Goal: Task Accomplishment & Management: Use online tool/utility

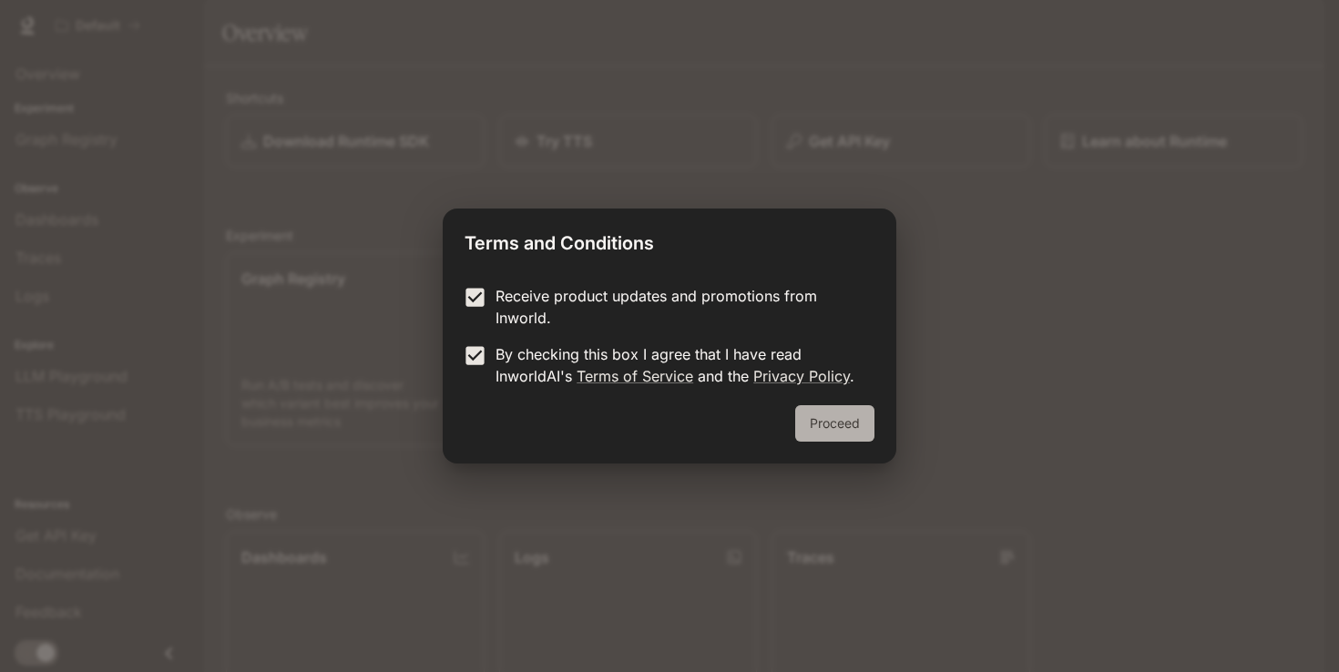
click at [830, 409] on button "Proceed" at bounding box center [834, 423] width 79 height 36
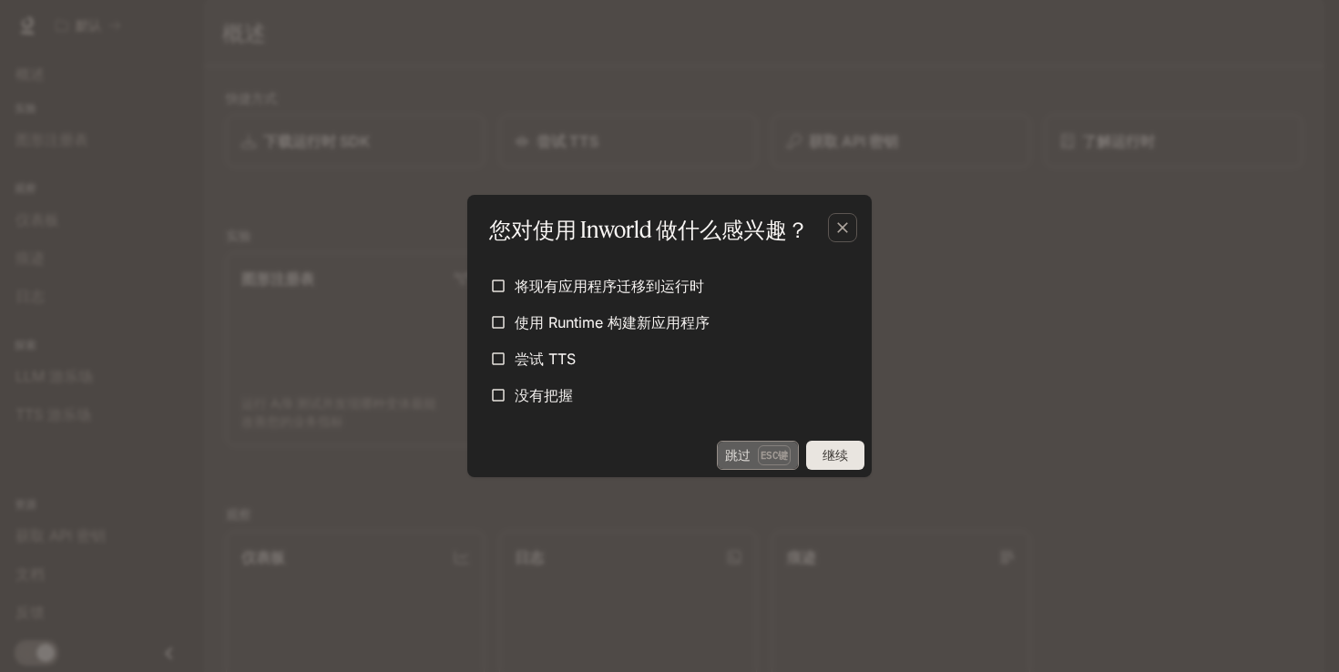
click at [750, 466] on button "跳过 Esc键" at bounding box center [758, 455] width 82 height 29
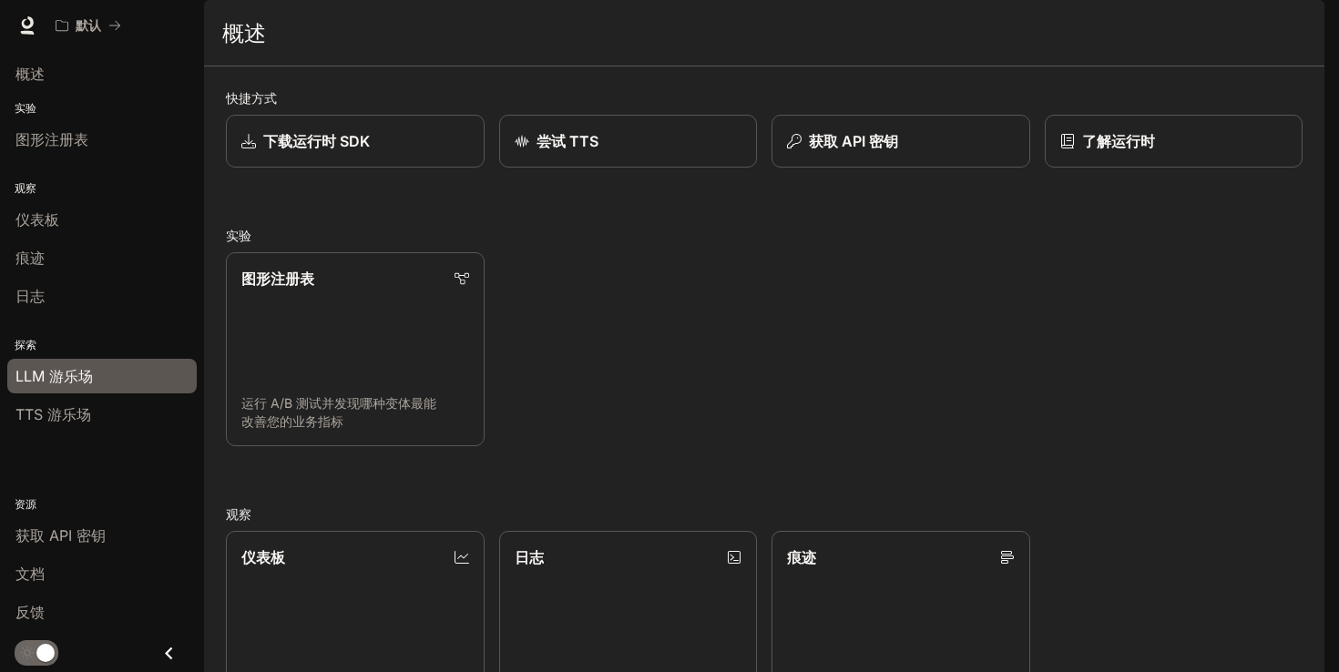
click at [153, 386] on div "LLM 游乐场" at bounding box center [101, 376] width 173 height 22
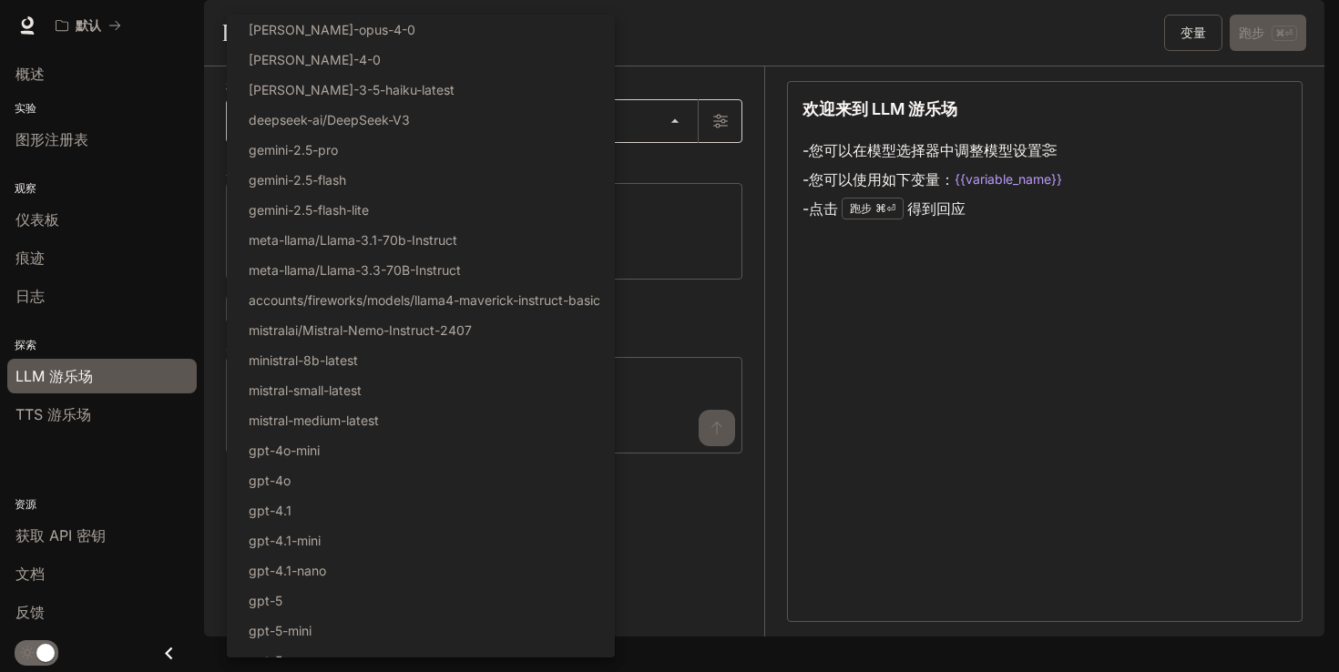
click at [385, 179] on body "跳至主要内容 默认 文档 文档 门户网站 概述 实验 图形注册表 观察 仪表板 痕迹 日志 探索 LLM 游乐场 TTS 游乐场 资源 获取 API 密钥 文…" at bounding box center [669, 336] width 1339 height 672
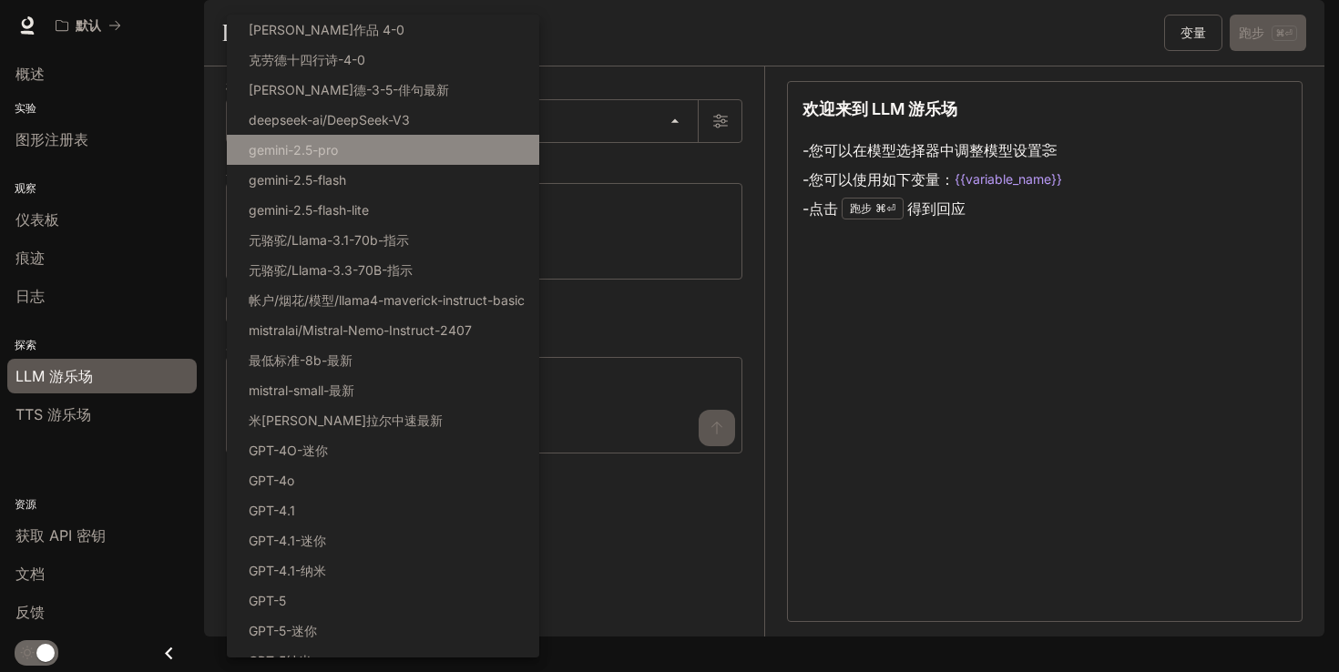
click at [399, 157] on li "gemini-2.5-pro" at bounding box center [383, 150] width 313 height 30
type input "**********"
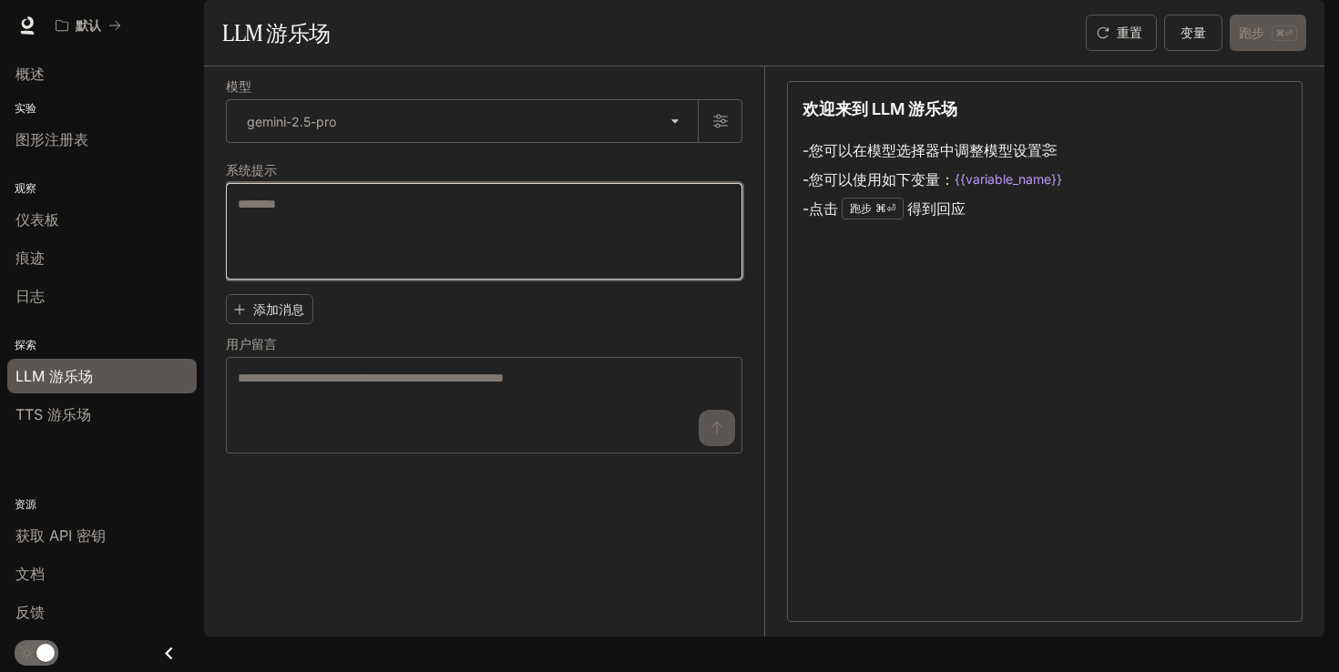
click at [386, 268] on textarea at bounding box center [484, 231] width 493 height 73
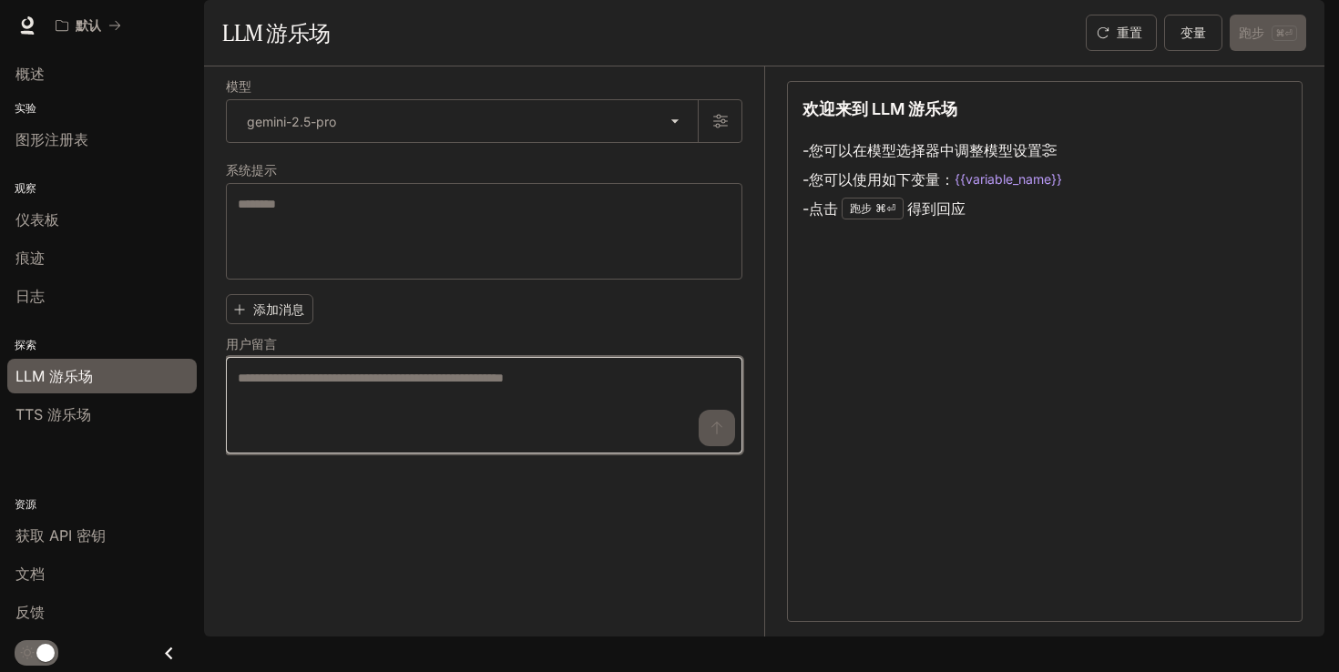
click at [374, 442] on textarea at bounding box center [484, 405] width 493 height 73
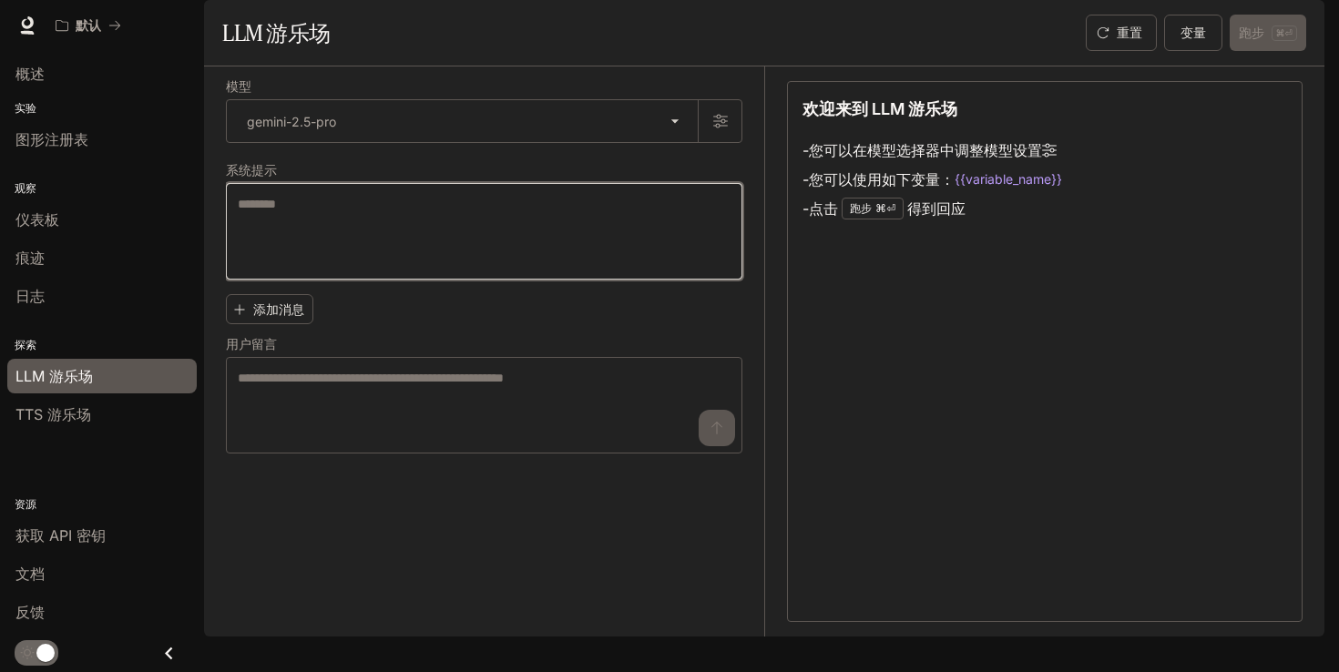
click at [433, 268] on textarea at bounding box center [484, 231] width 493 height 73
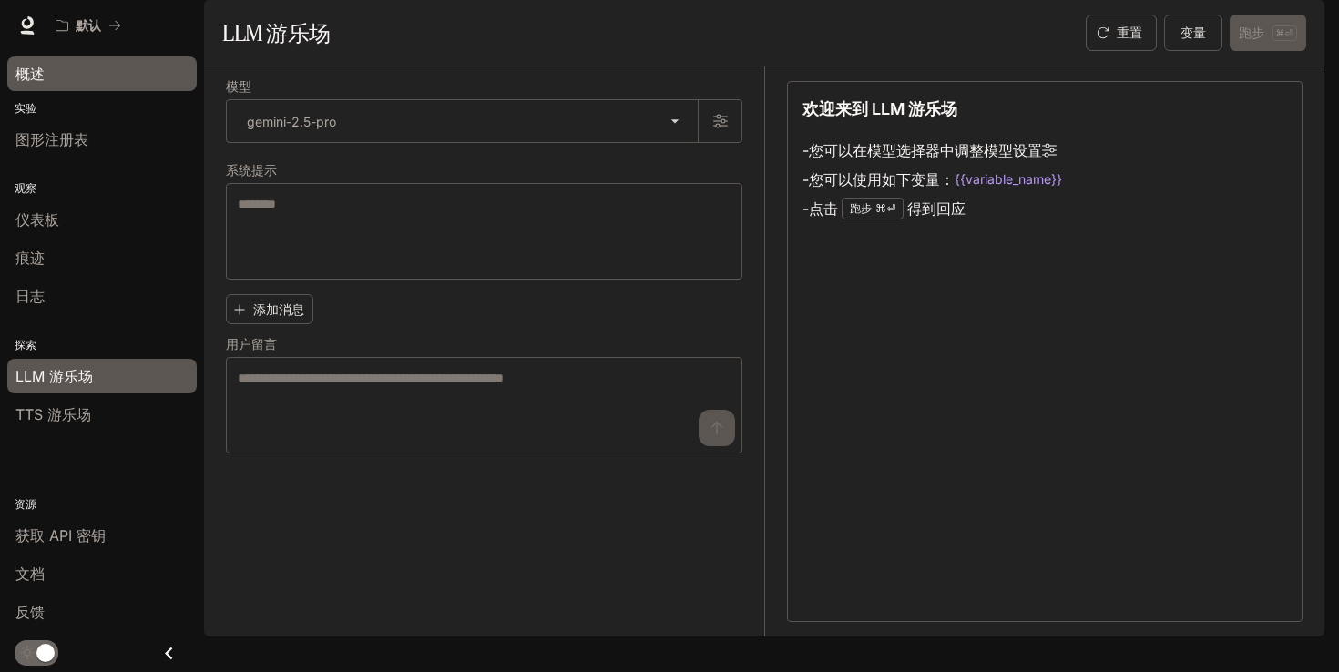
click at [90, 76] on div "概述" at bounding box center [101, 74] width 173 height 22
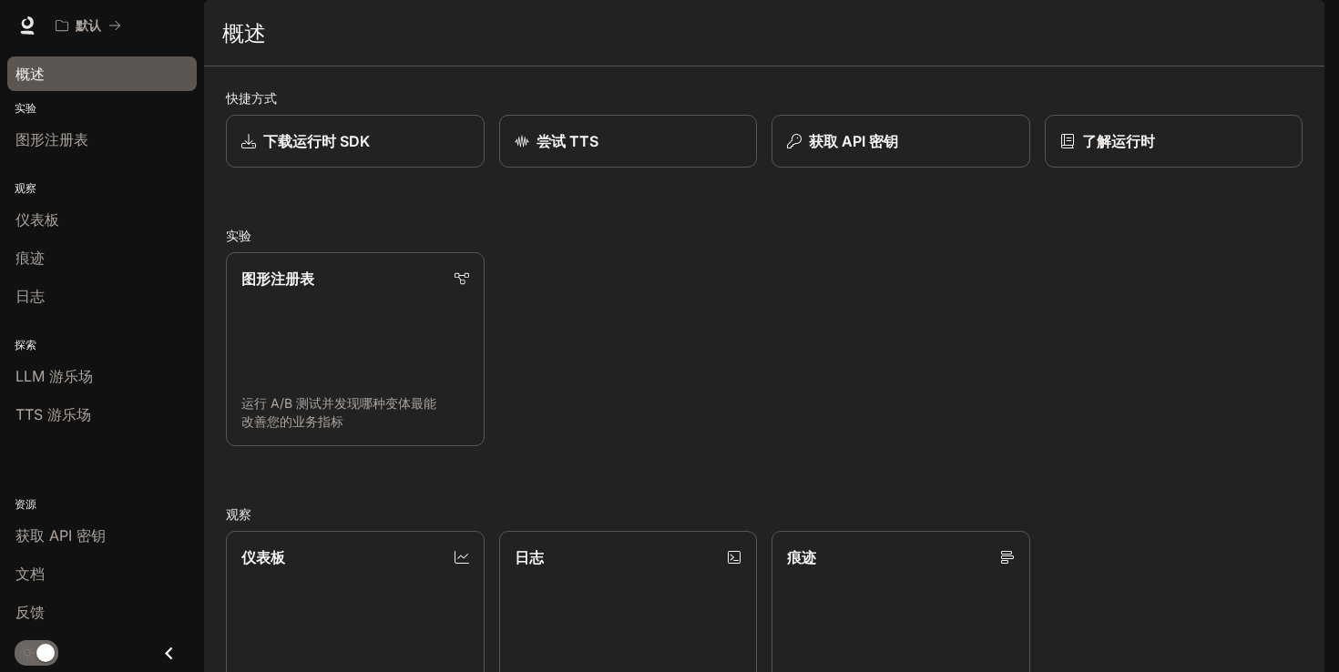
click at [1305, 23] on img "button" at bounding box center [1299, 26] width 26 height 26
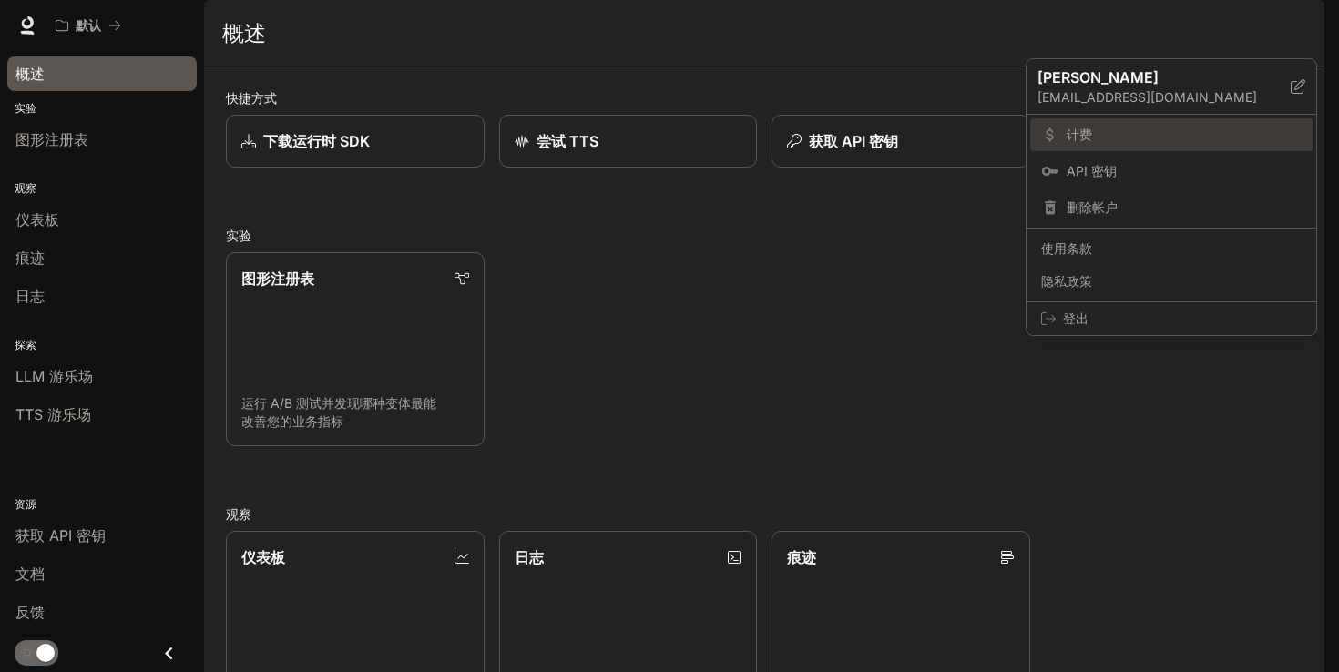
click at [1203, 138] on span "计费" at bounding box center [1184, 135] width 235 height 18
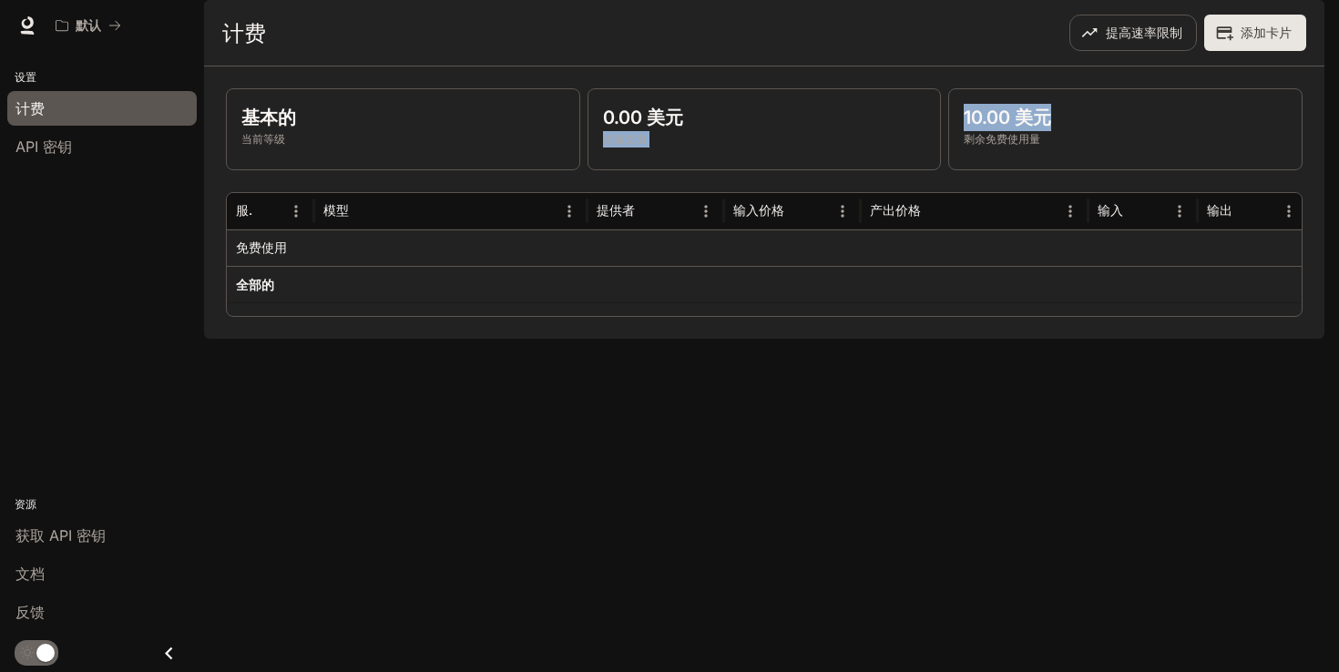
drag, startPoint x: 1053, startPoint y: 176, endPoint x: 932, endPoint y: 167, distance: 121.5
click at [932, 167] on div "基本的 当前等级 0.00 美元 当前支出 10.00 美元 剩余免费使用量" at bounding box center [764, 129] width 1077 height 82
click at [1046, 148] on p "剩余免费使用量" at bounding box center [1125, 139] width 323 height 16
click at [263, 266] on div "免费使用" at bounding box center [270, 249] width 69 height 36
click at [280, 302] on div "全部的" at bounding box center [270, 285] width 69 height 36
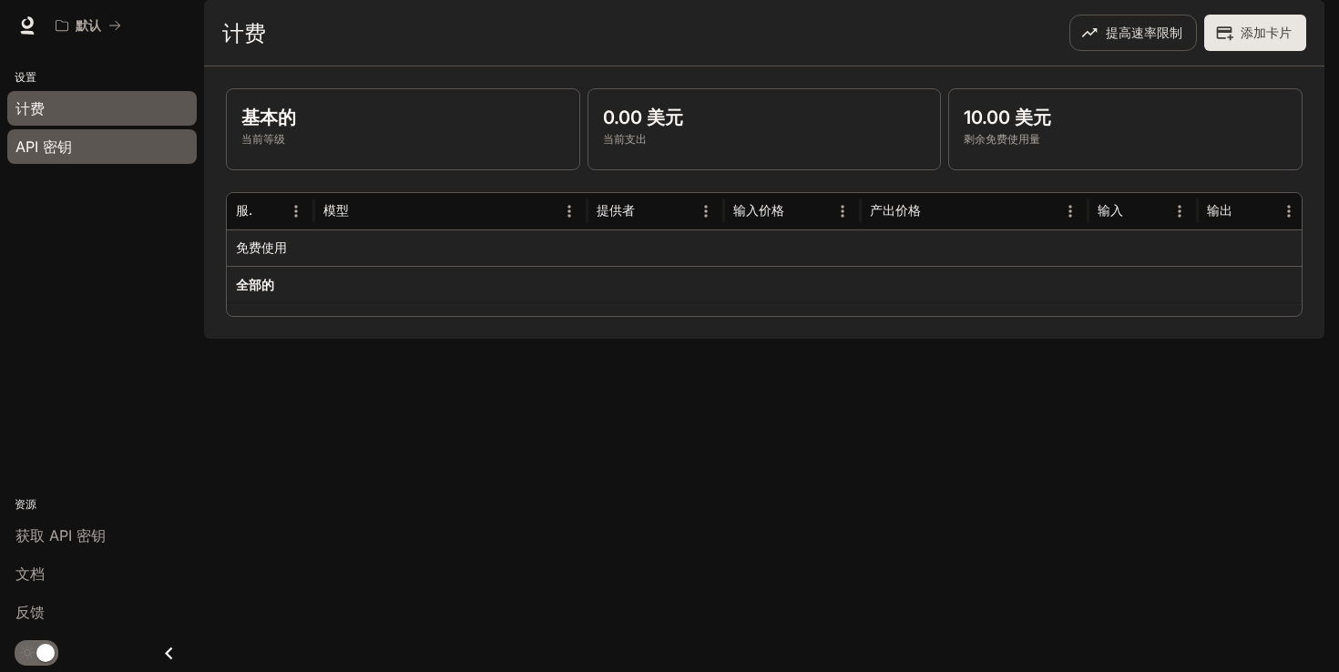
click at [103, 141] on div "API 密钥" at bounding box center [101, 147] width 173 height 22
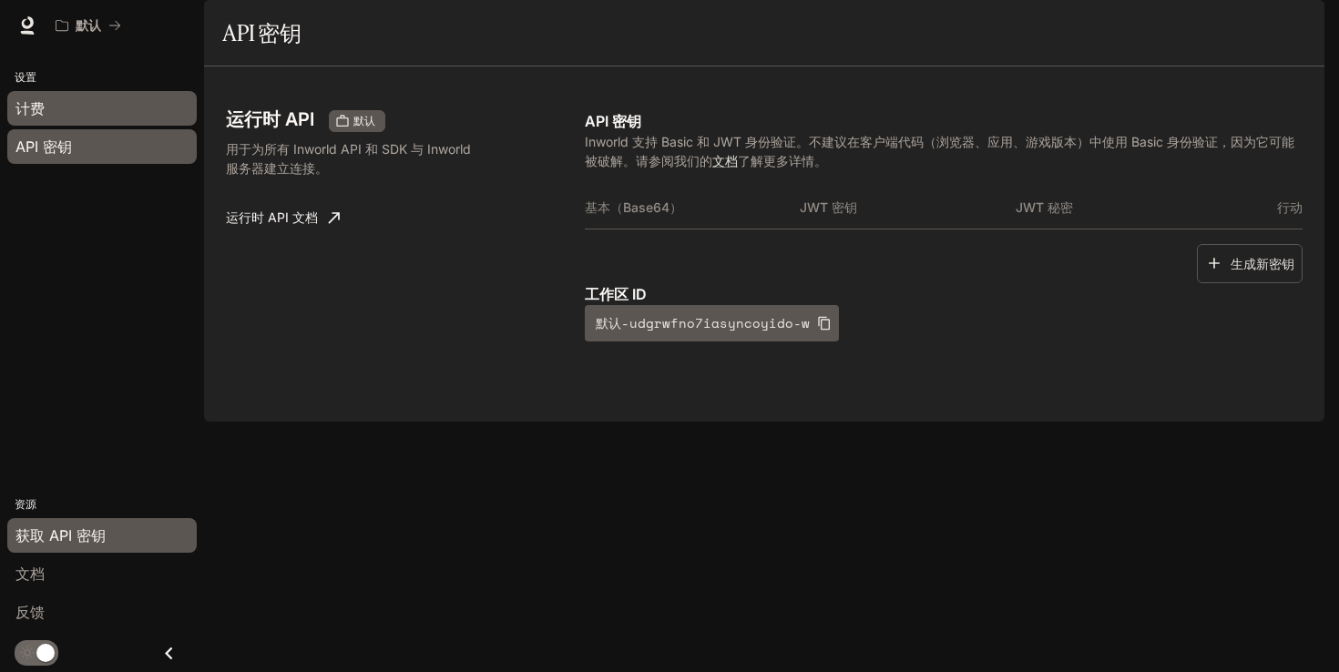
click at [108, 99] on div "计费" at bounding box center [101, 108] width 173 height 22
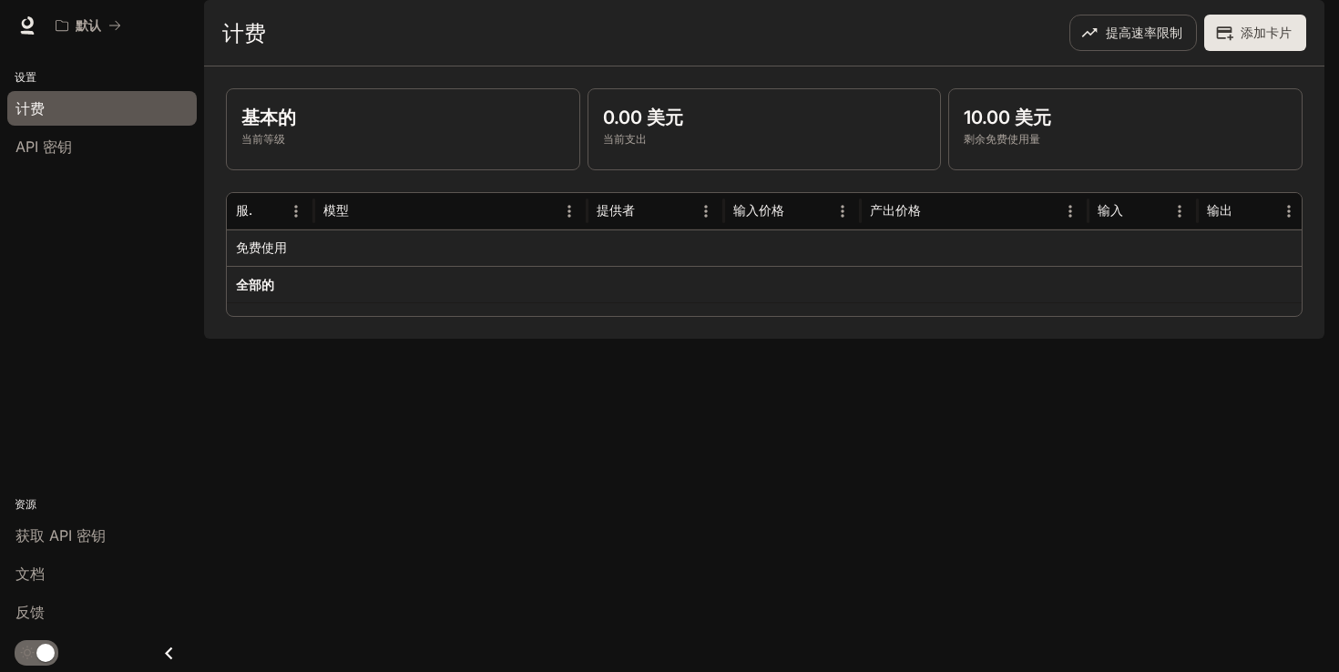
click at [1254, 44] on font "添加卡片" at bounding box center [1266, 32] width 51 height 23
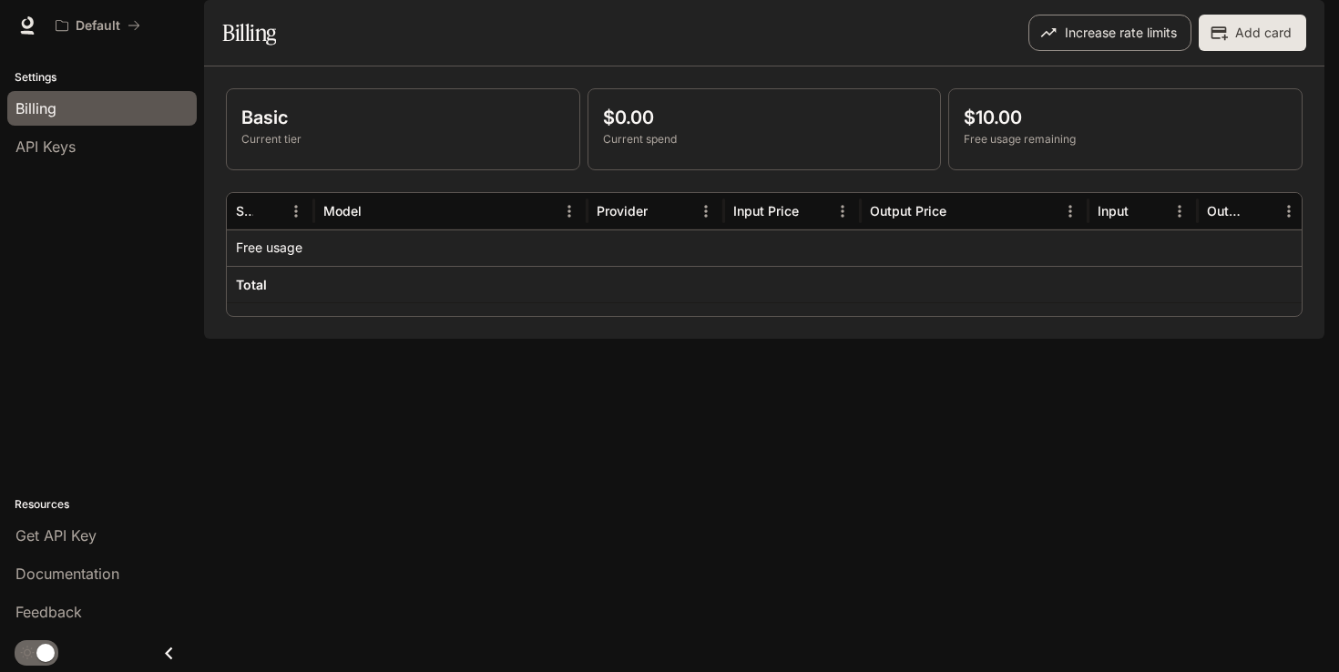
click at [1146, 51] on button "Increase rate limits" at bounding box center [1110, 33] width 163 height 36
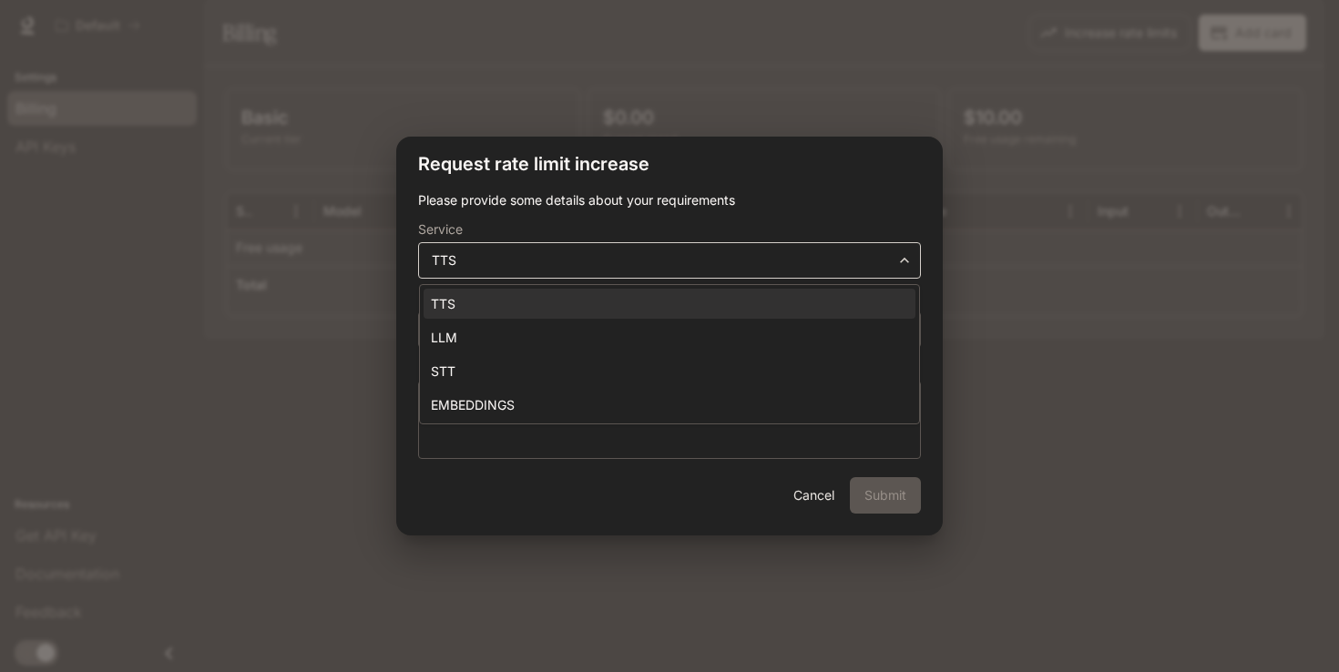
click at [751, 254] on body "**********" at bounding box center [669, 336] width 1339 height 672
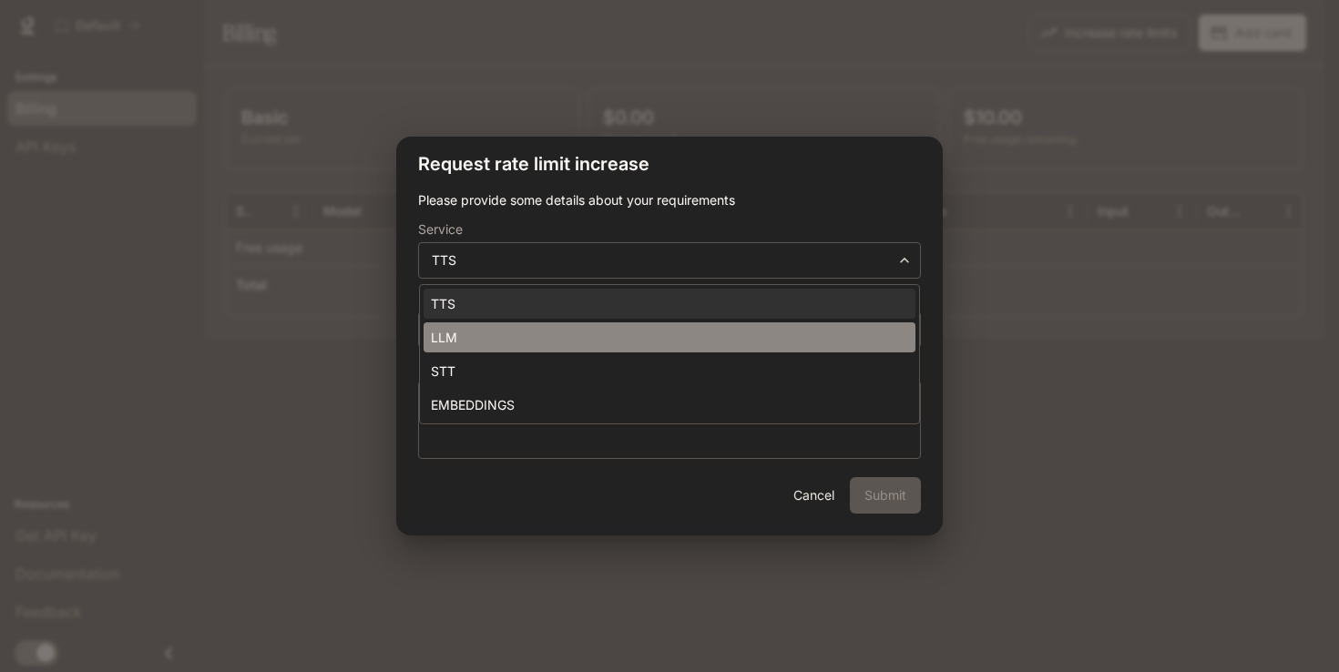
click at [648, 330] on li "LLM" at bounding box center [670, 338] width 492 height 30
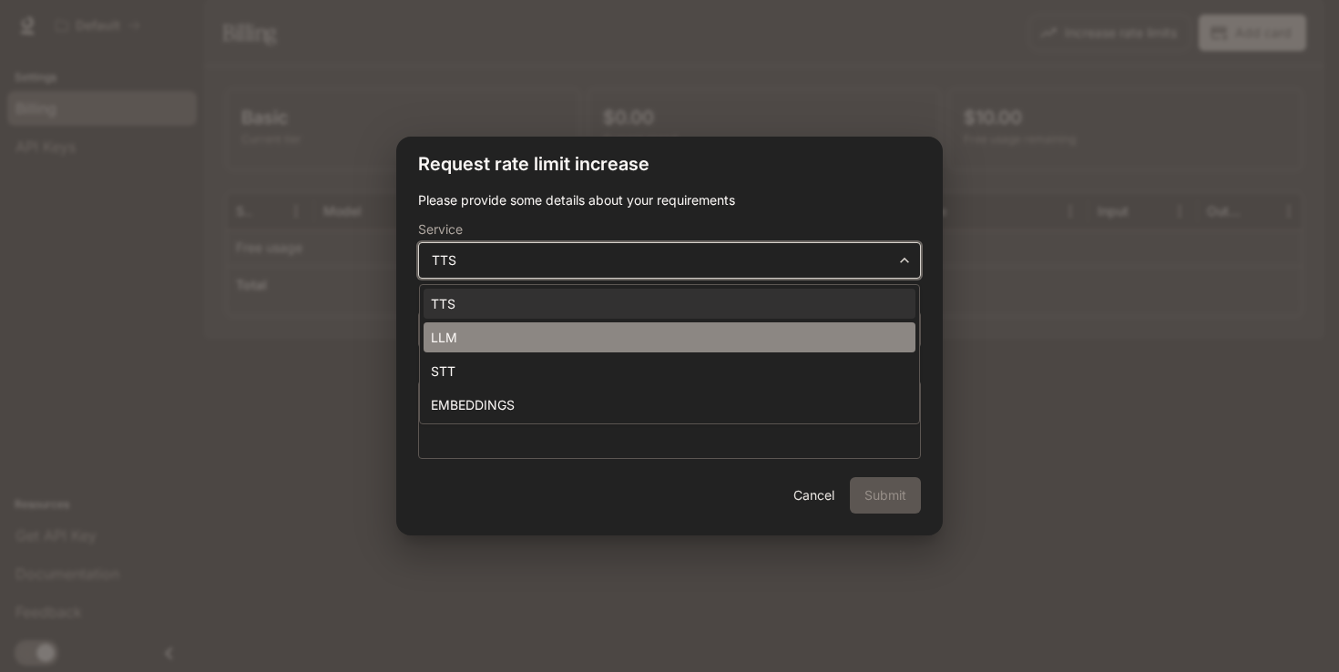
type input "**********"
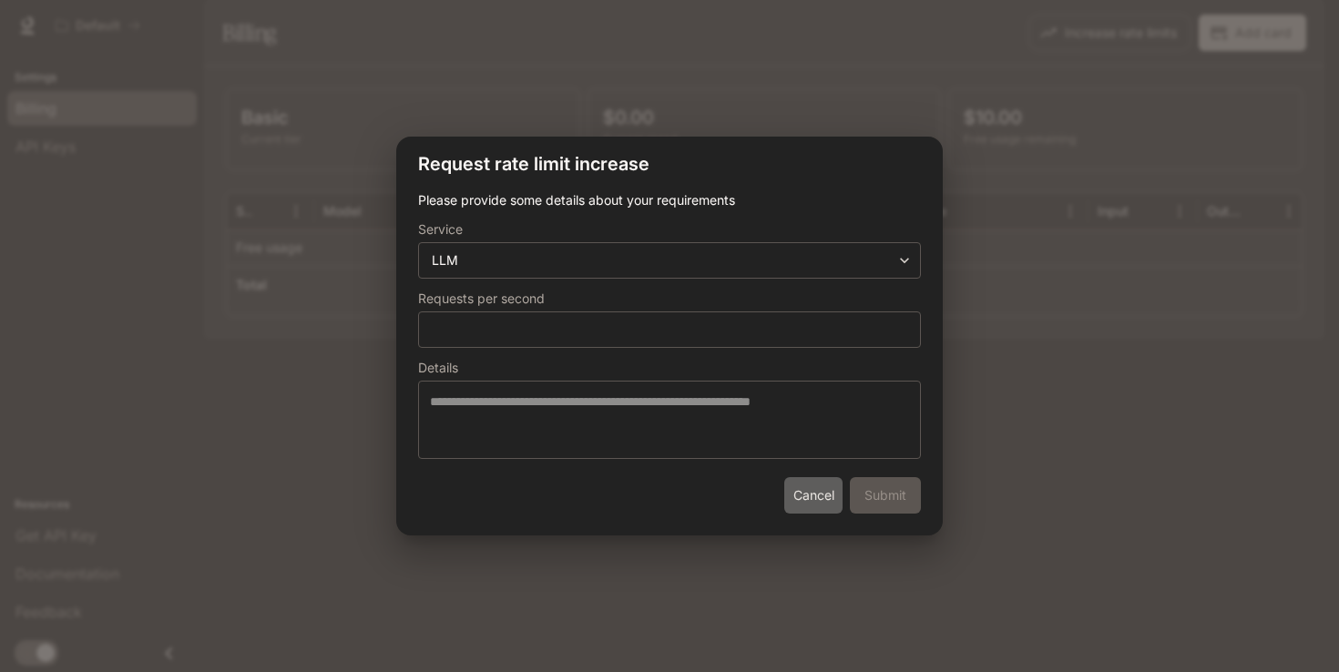
click at [821, 506] on button "Cancel" at bounding box center [813, 495] width 58 height 36
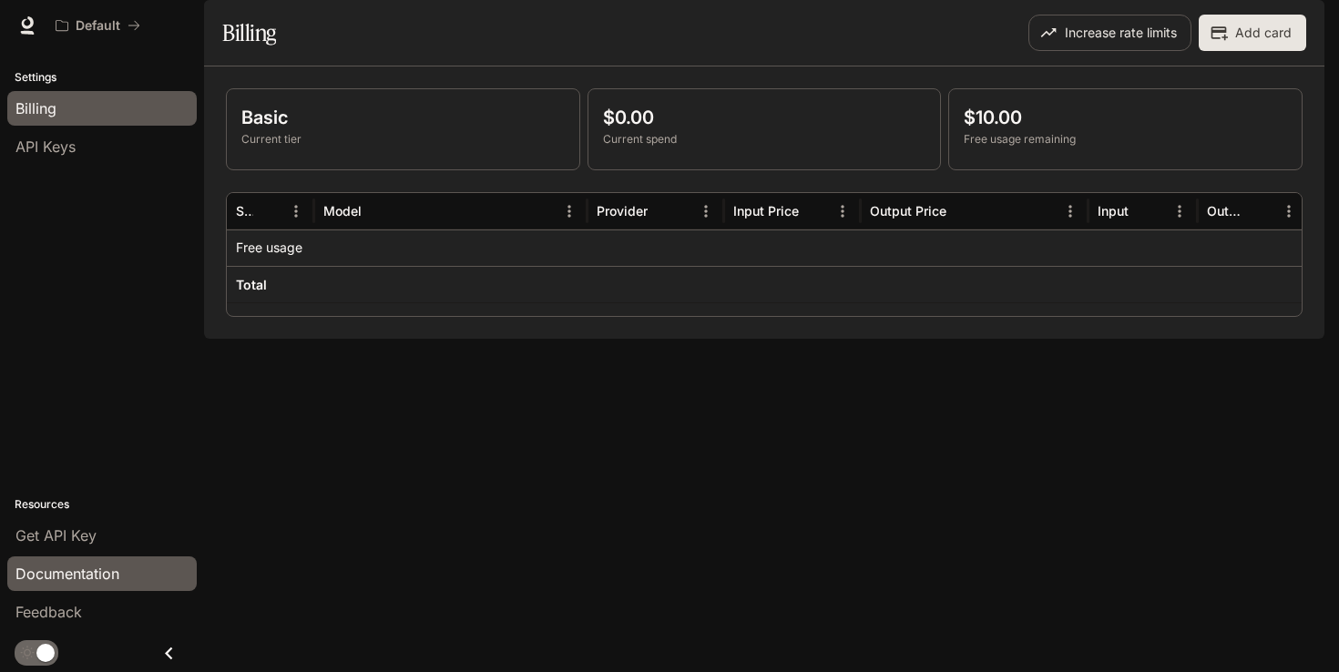
click at [128, 582] on div "Documentation" at bounding box center [101, 574] width 173 height 22
click at [22, 22] on icon at bounding box center [28, 22] width 12 height 13
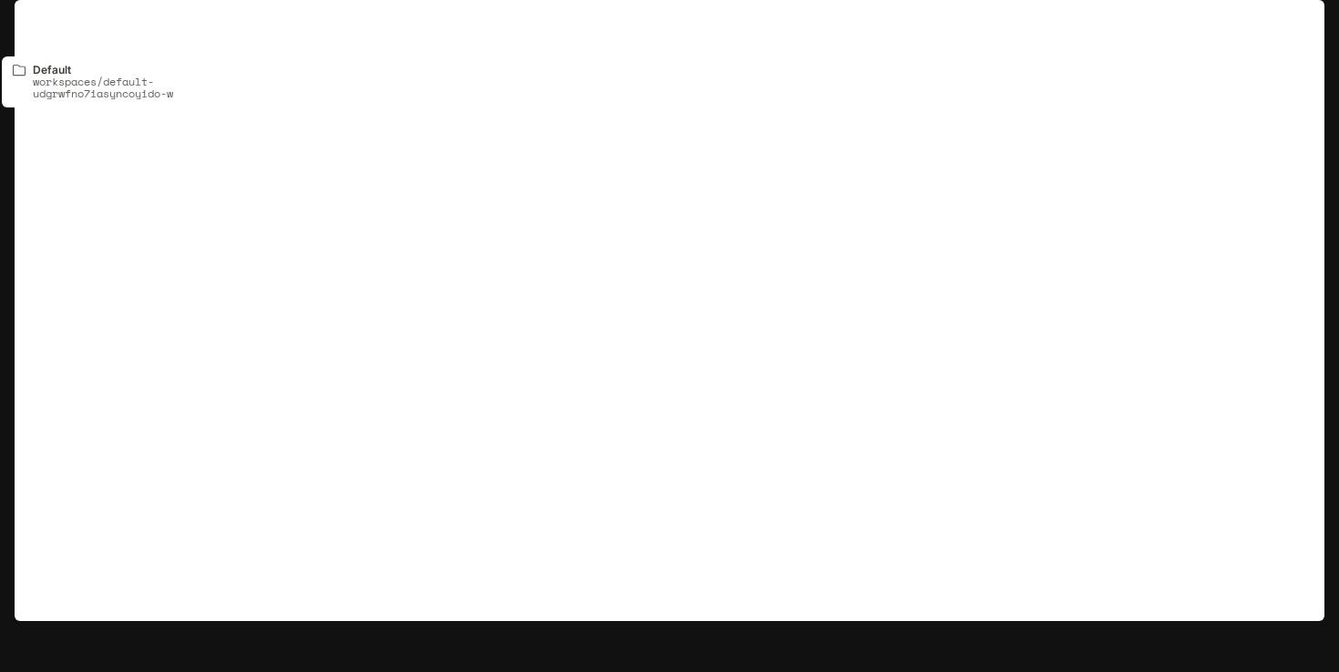
click at [82, 29] on font "默认" at bounding box center [89, 24] width 26 height 15
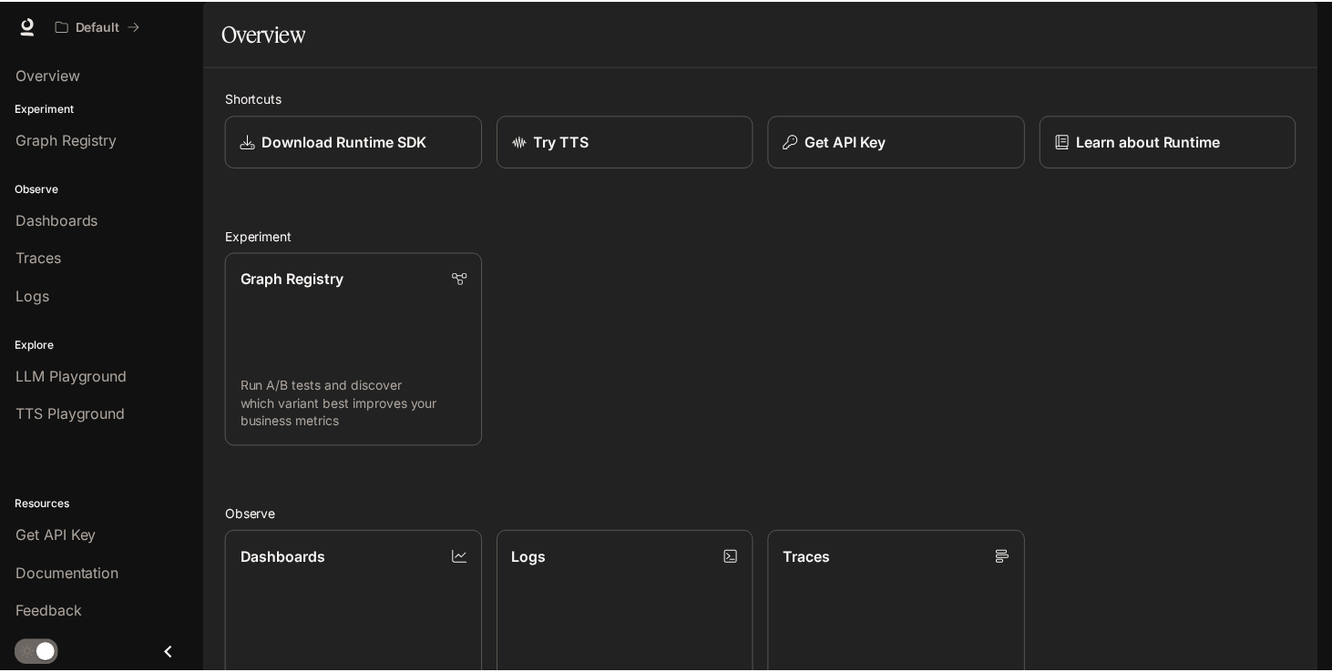
scroll to position [135, 0]
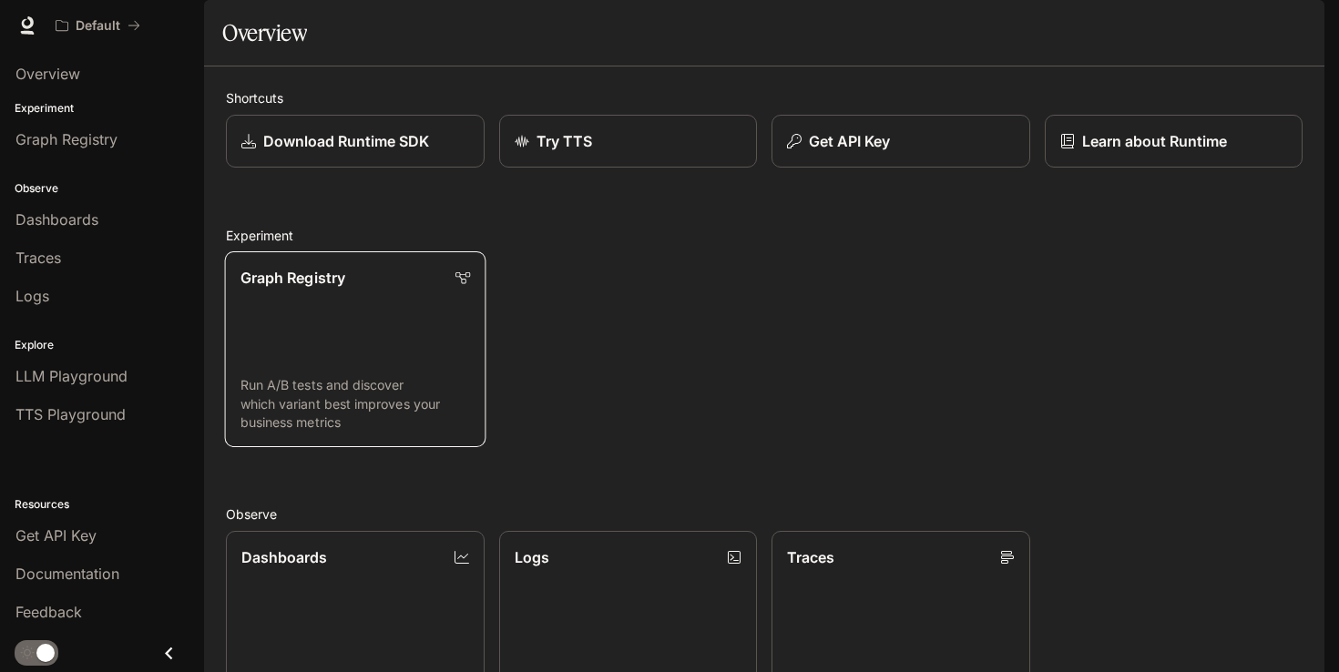
click at [446, 284] on link "Graph Registry Run A/B tests and discover which variant best improves your busi…" at bounding box center [355, 349] width 261 height 196
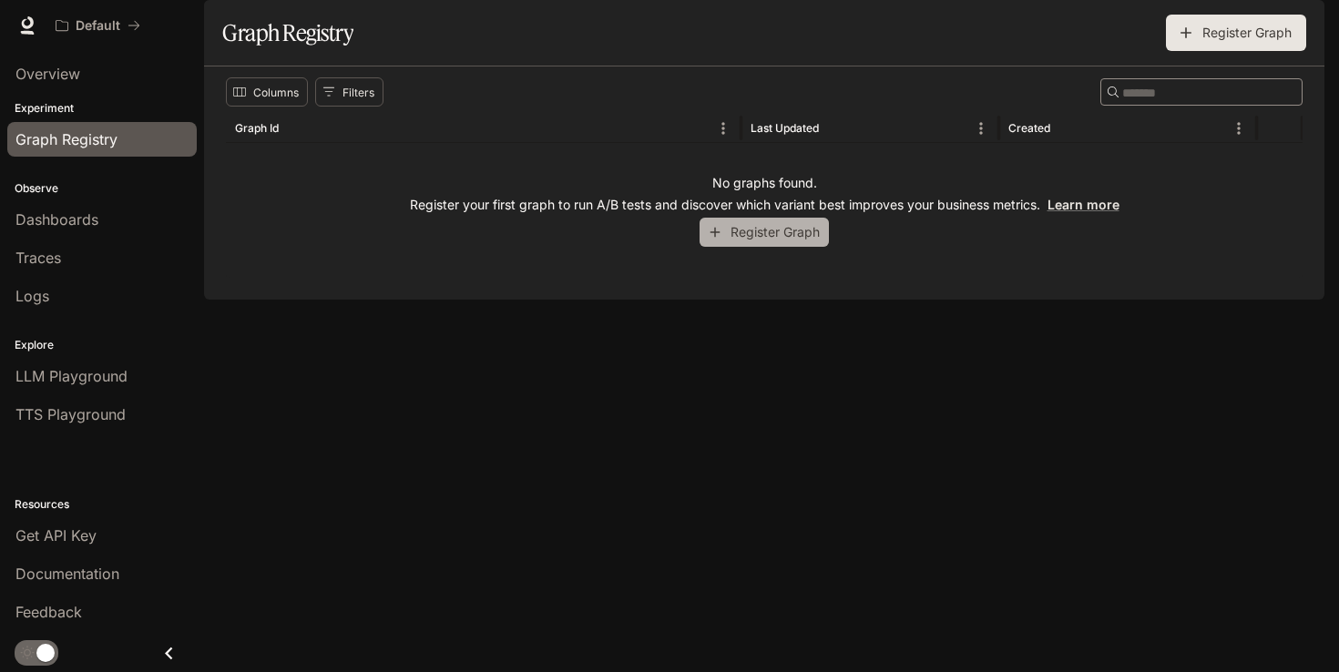
click at [812, 248] on button "Register Graph" at bounding box center [764, 233] width 129 height 30
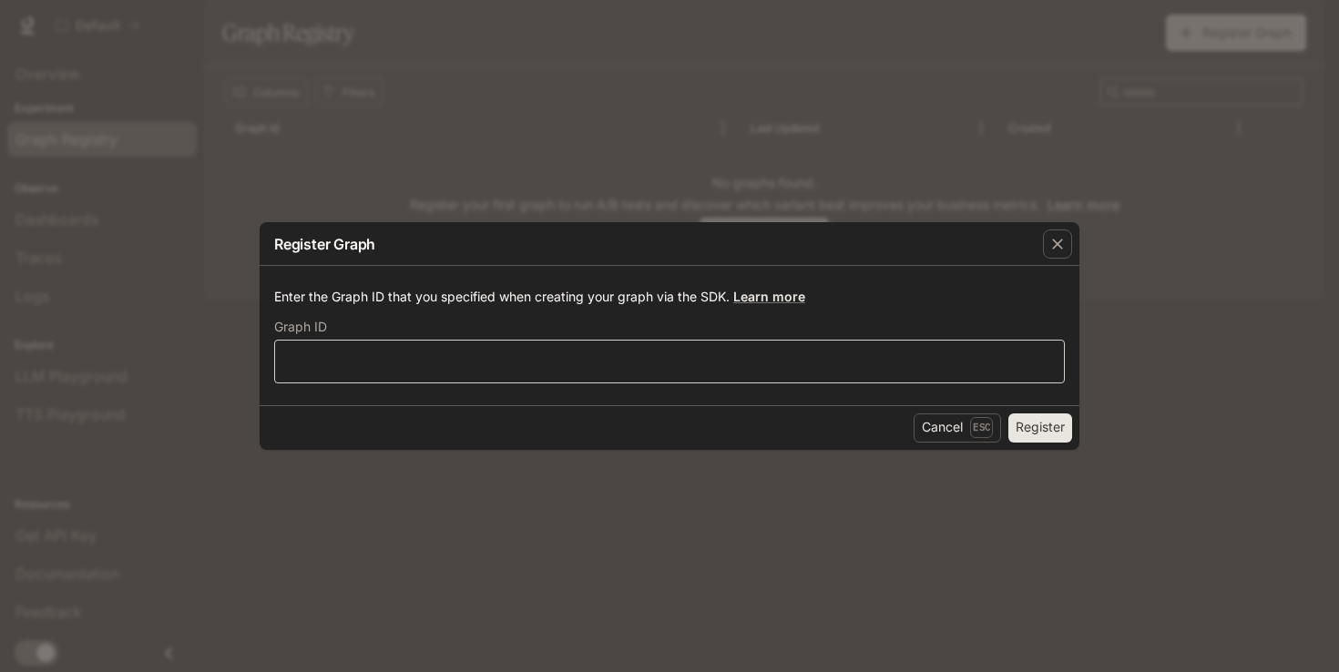
click at [673, 380] on div "​" at bounding box center [669, 362] width 791 height 44
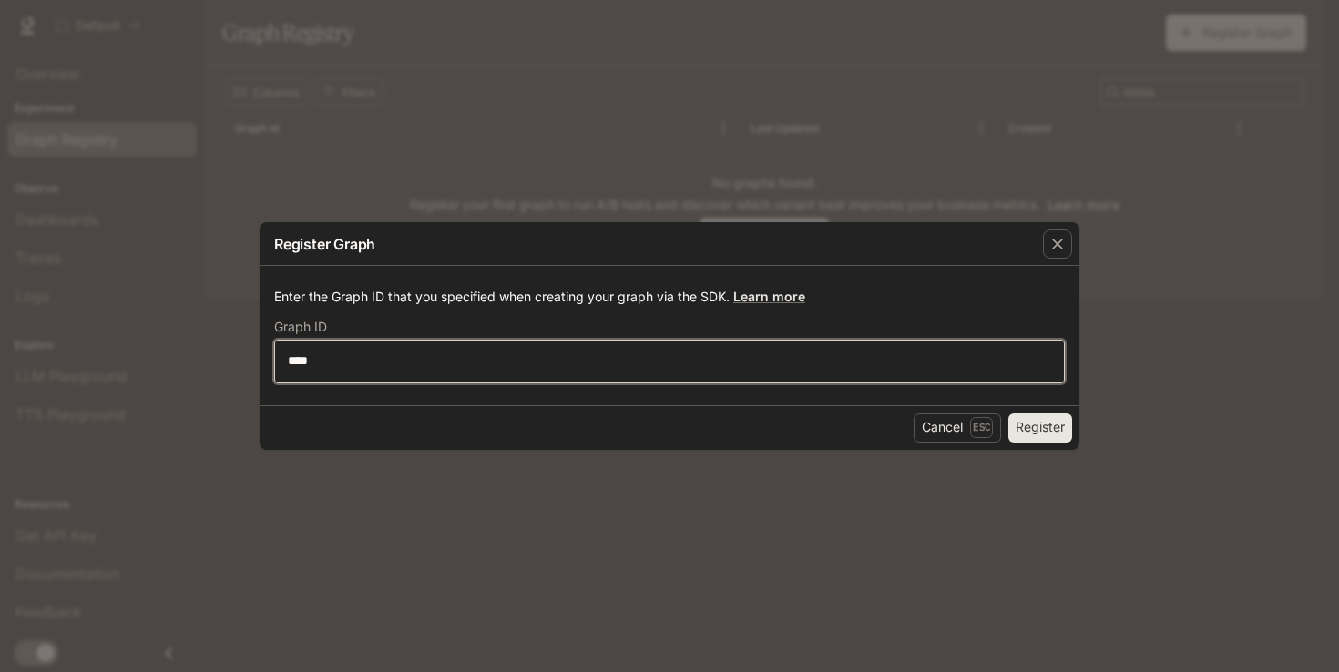
type input "****"
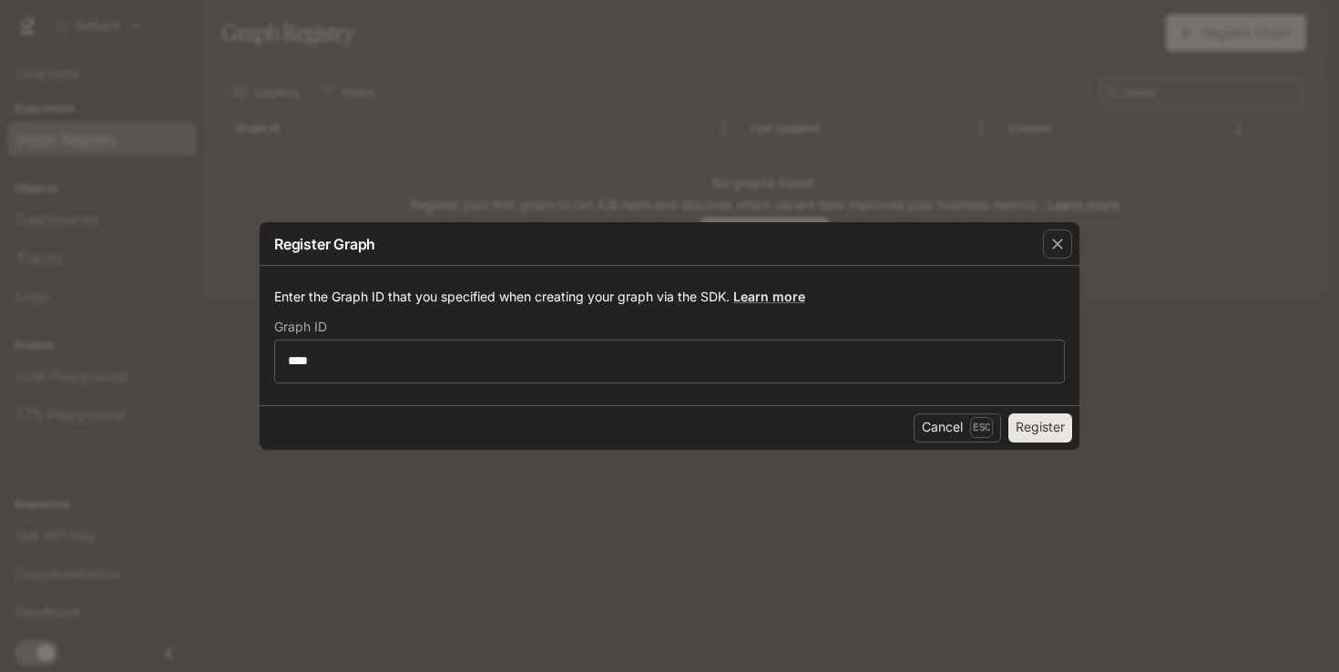
click at [1036, 428] on button "Register" at bounding box center [1041, 428] width 64 height 29
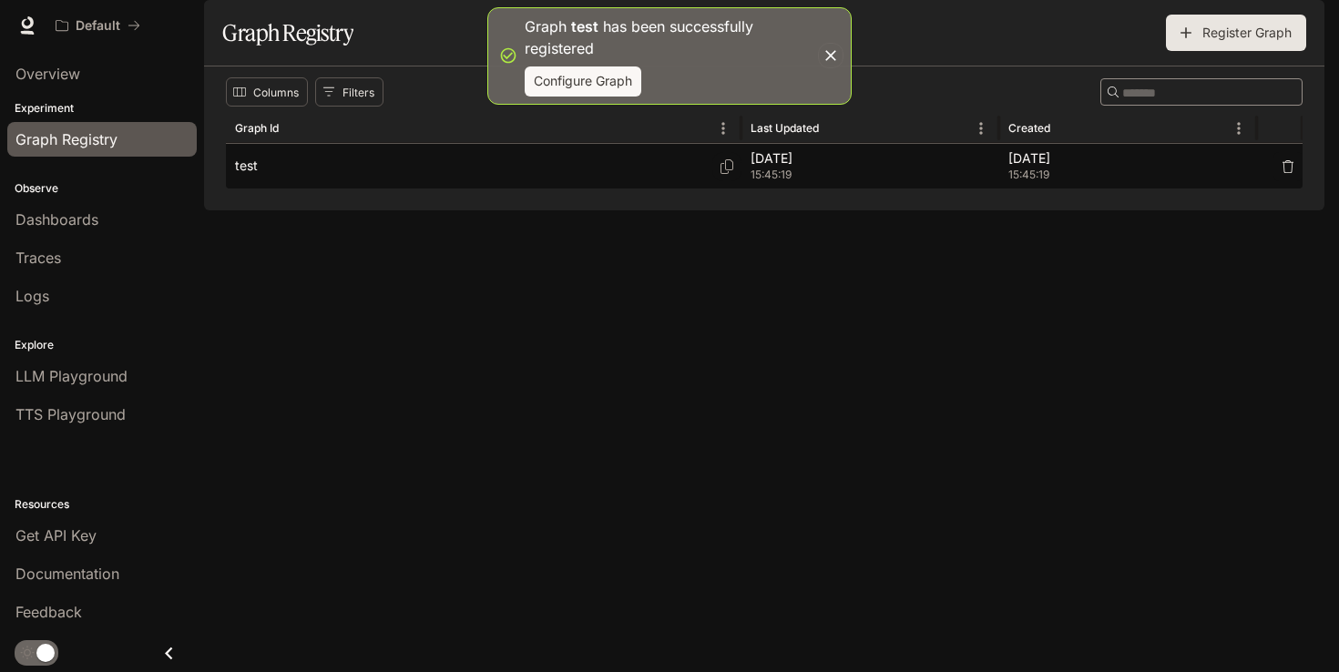
click at [274, 189] on div "test" at bounding box center [483, 166] width 497 height 45
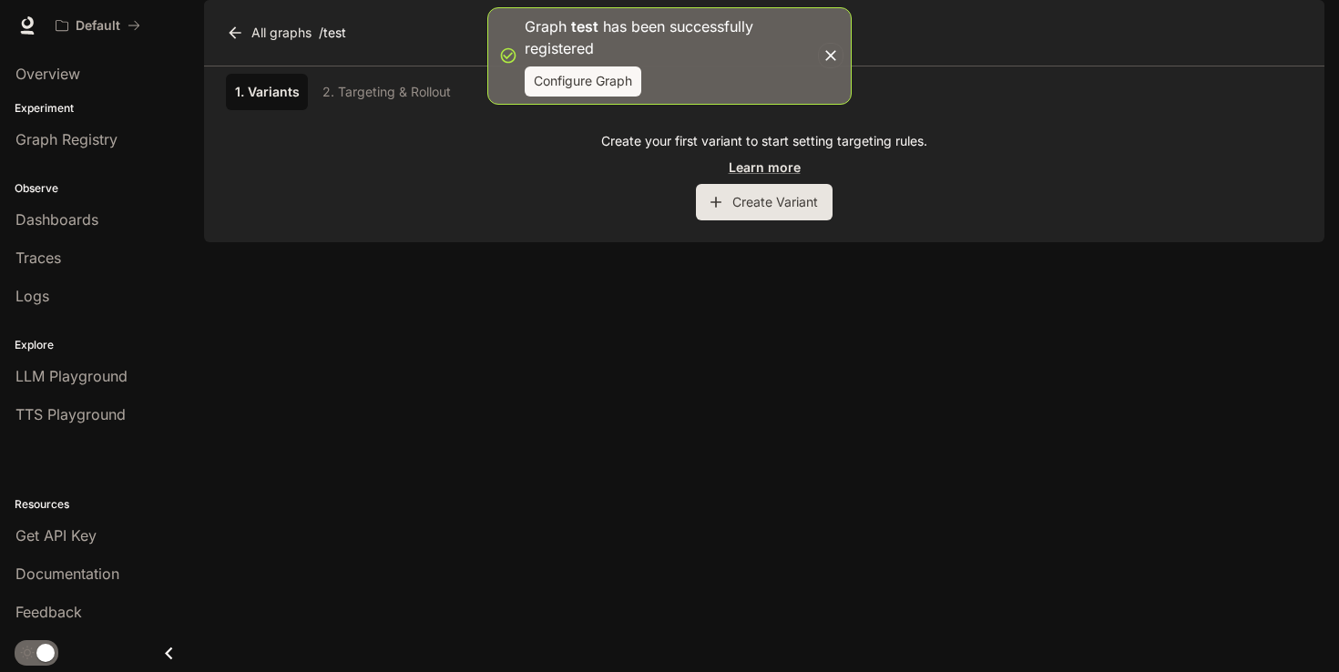
click at [764, 220] on button "Create Variant" at bounding box center [764, 202] width 137 height 36
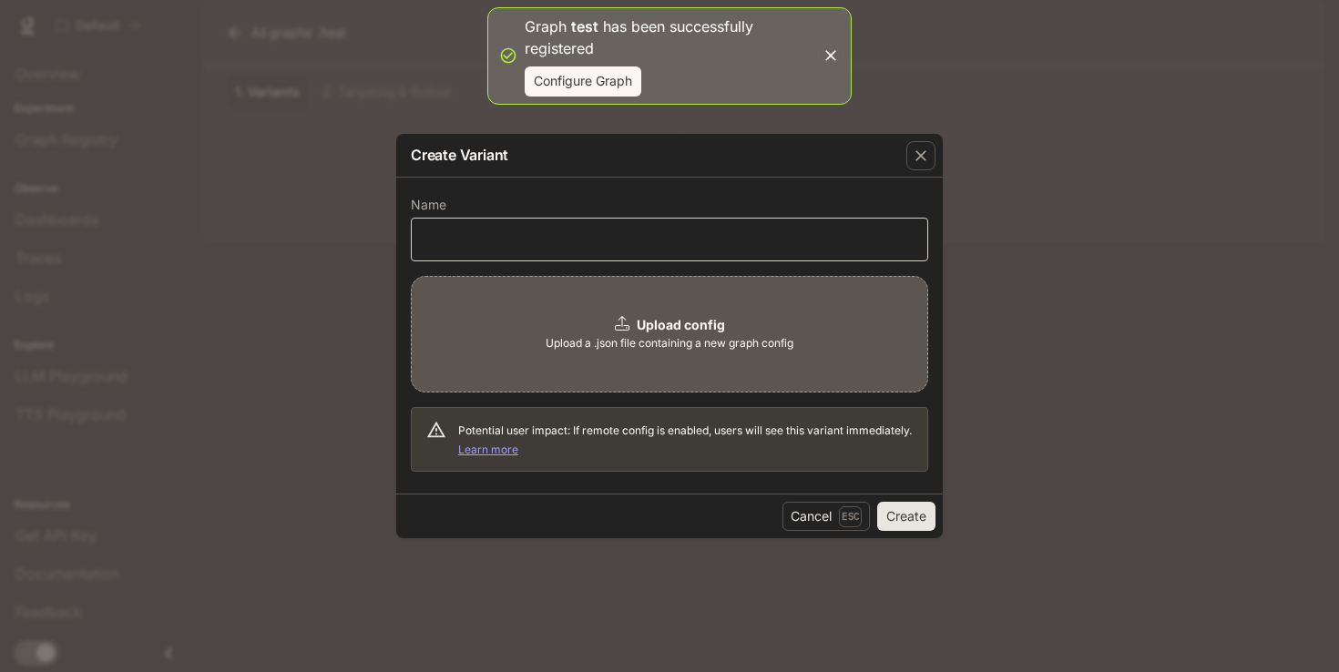
click at [552, 252] on div "​" at bounding box center [670, 240] width 518 height 44
click at [919, 150] on icon "button" at bounding box center [921, 156] width 18 height 18
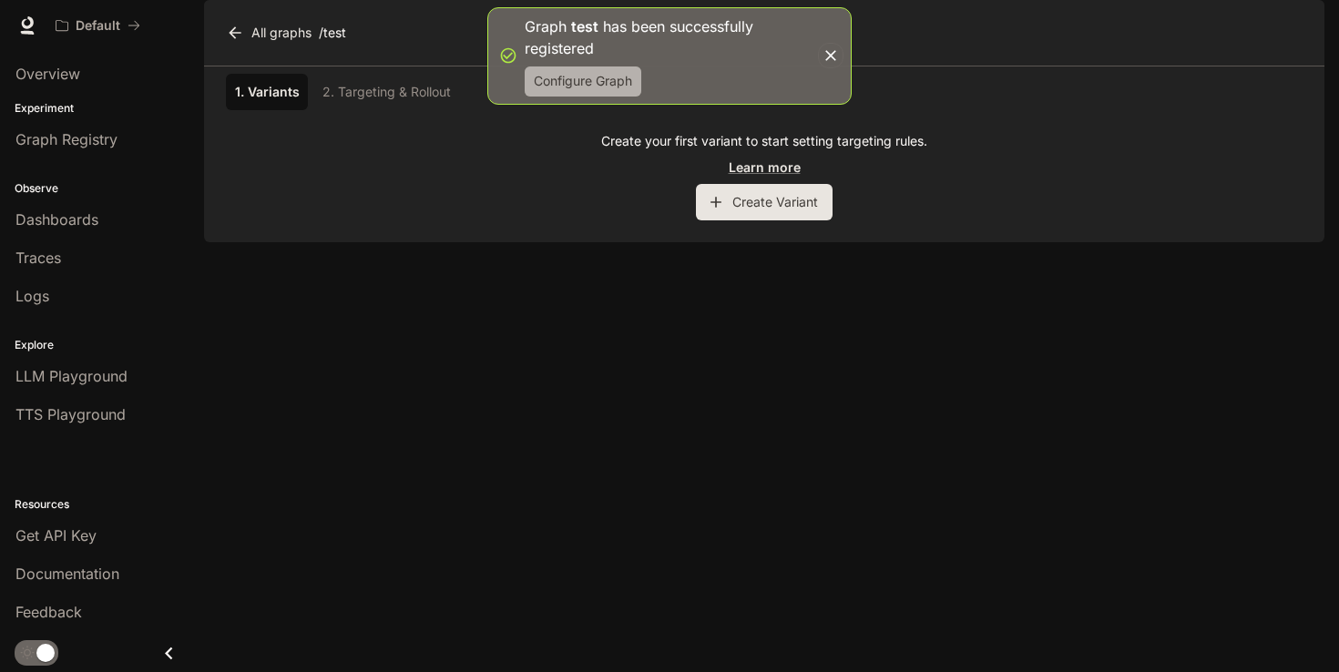
click at [611, 86] on button "Configure Graph" at bounding box center [583, 82] width 117 height 30
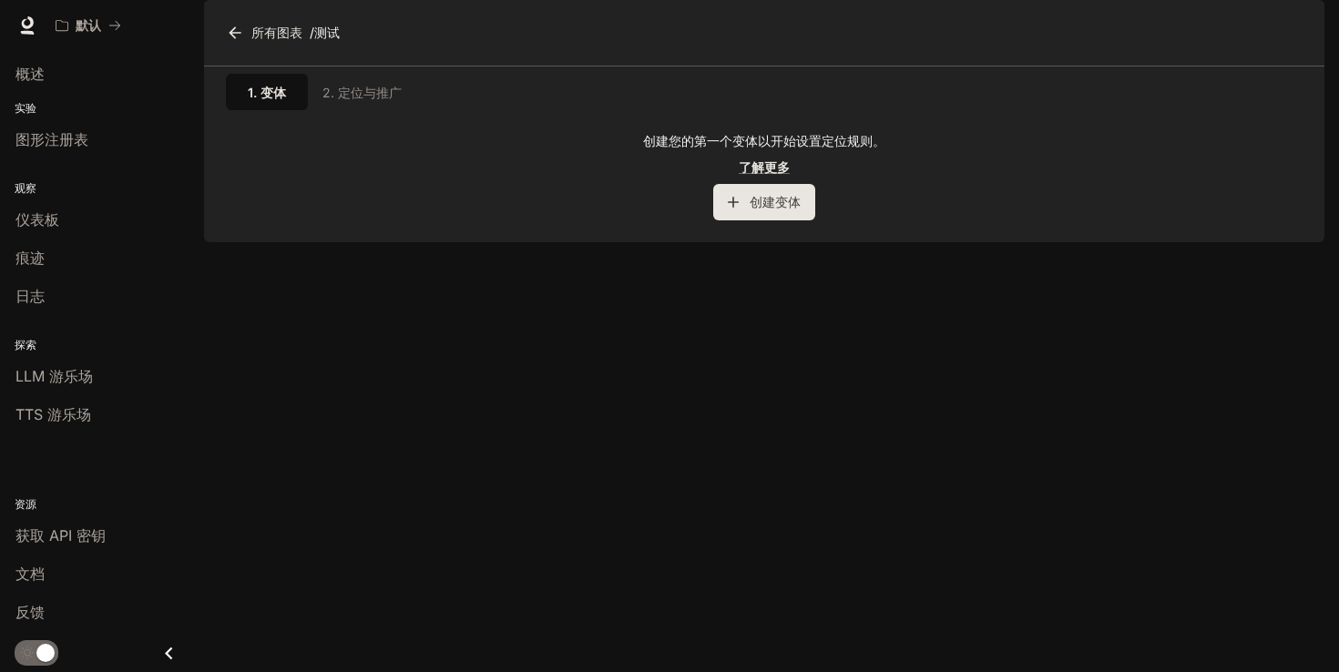
click at [773, 210] on font "创建变体" at bounding box center [775, 201] width 51 height 15
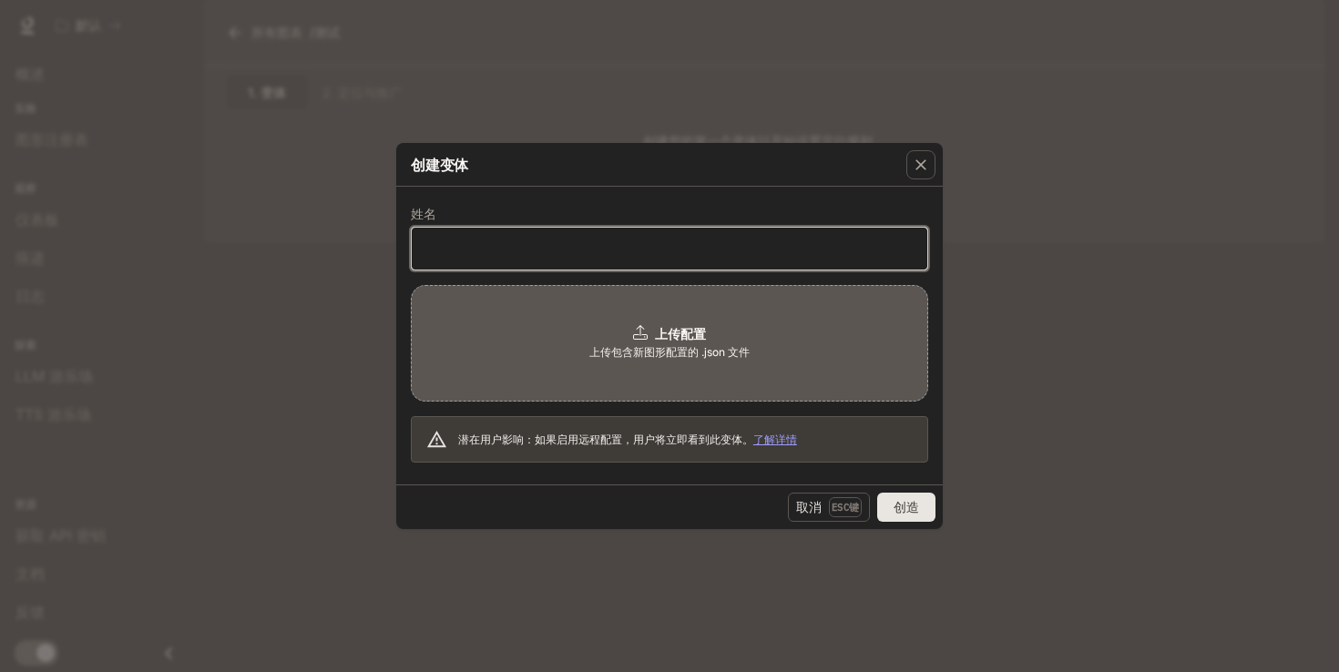
click at [712, 248] on input "text" at bounding box center [670, 249] width 516 height 18
type input "****"
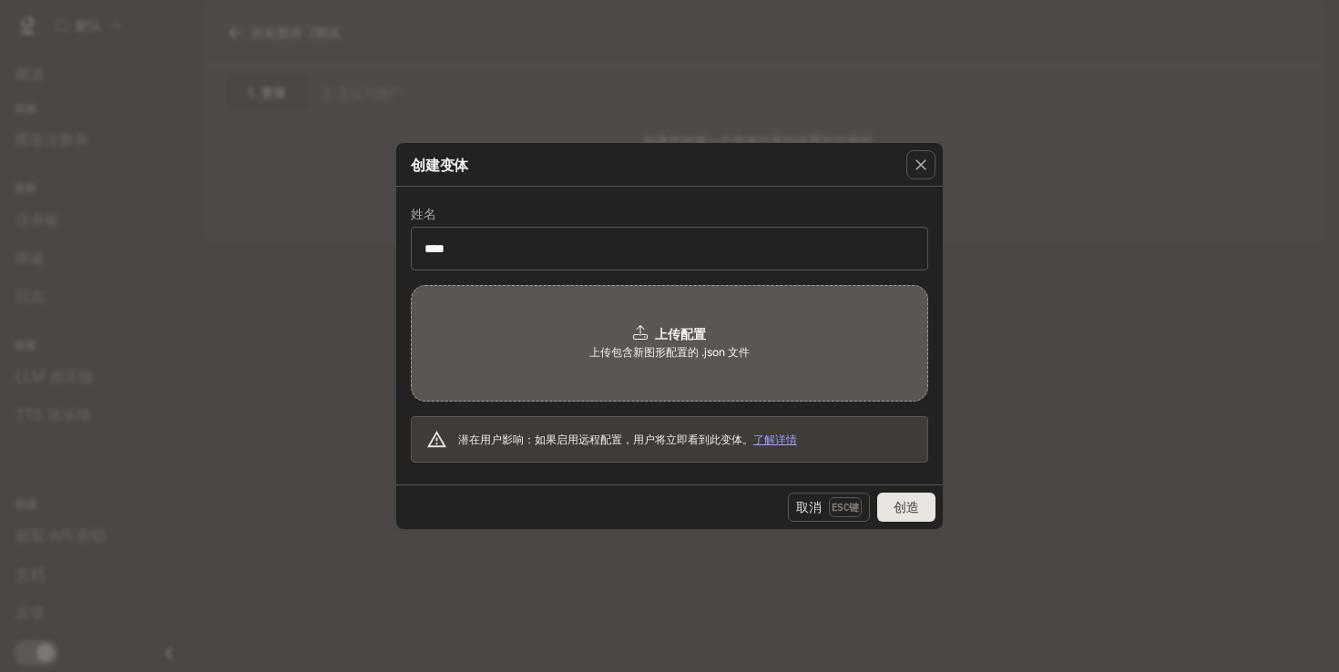
click at [900, 513] on font "创造" at bounding box center [907, 506] width 26 height 15
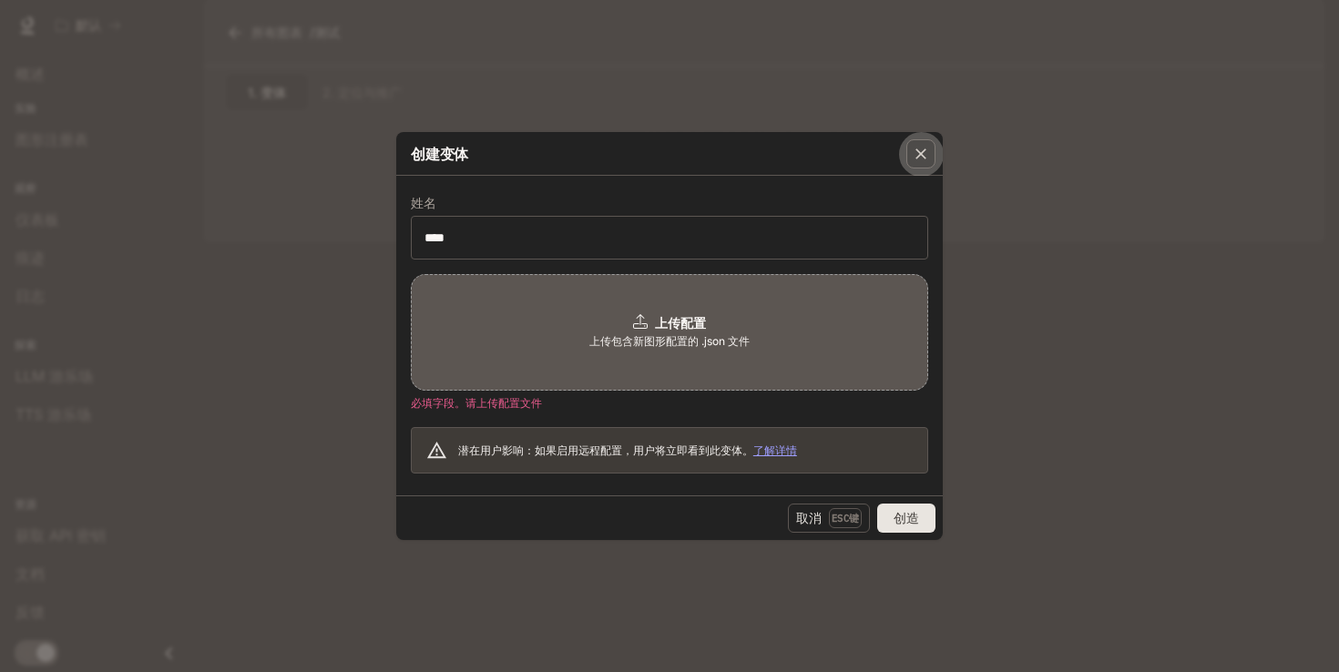
click at [919, 155] on icon "button" at bounding box center [921, 154] width 11 height 11
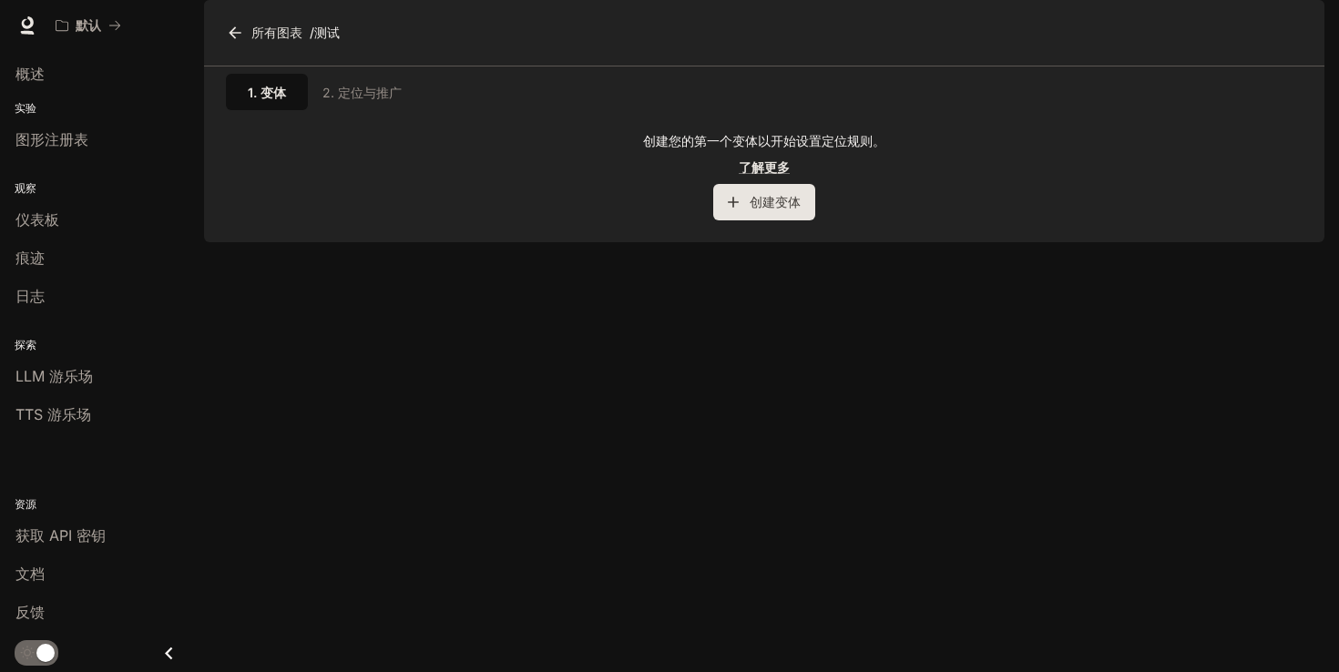
click at [276, 40] on font "所有图表" at bounding box center [276, 32] width 51 height 15
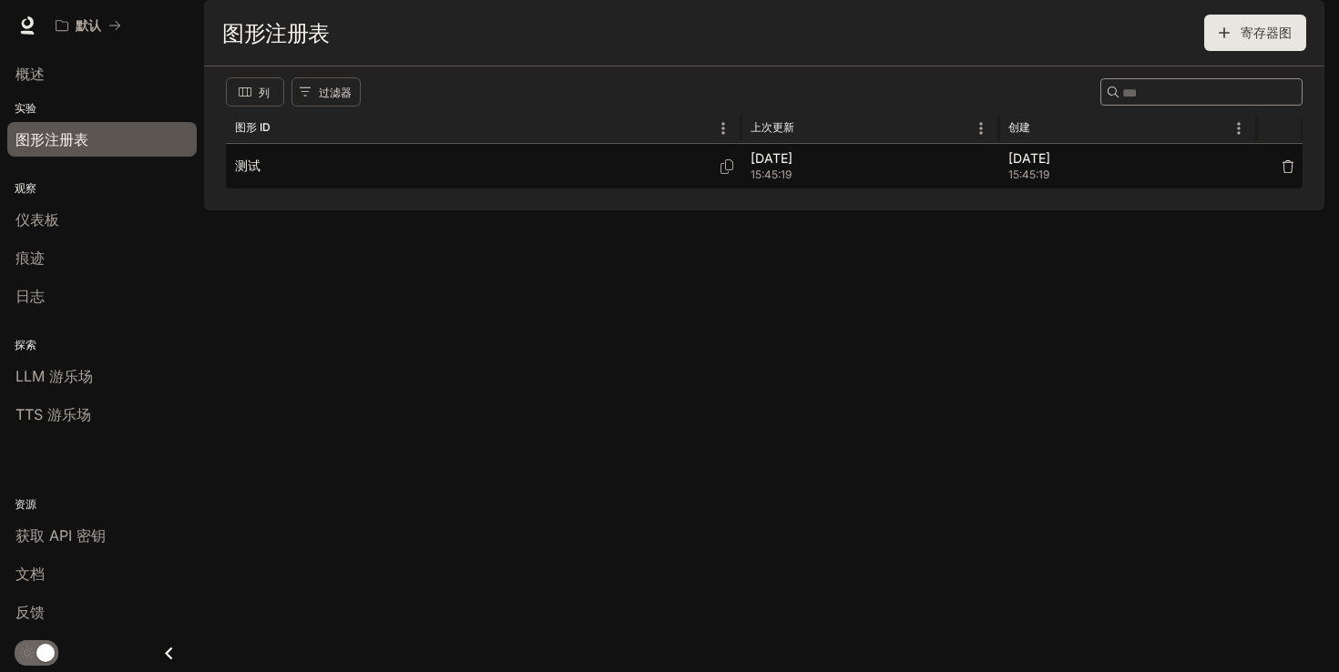
click at [1291, 173] on icon "button" at bounding box center [1288, 166] width 13 height 13
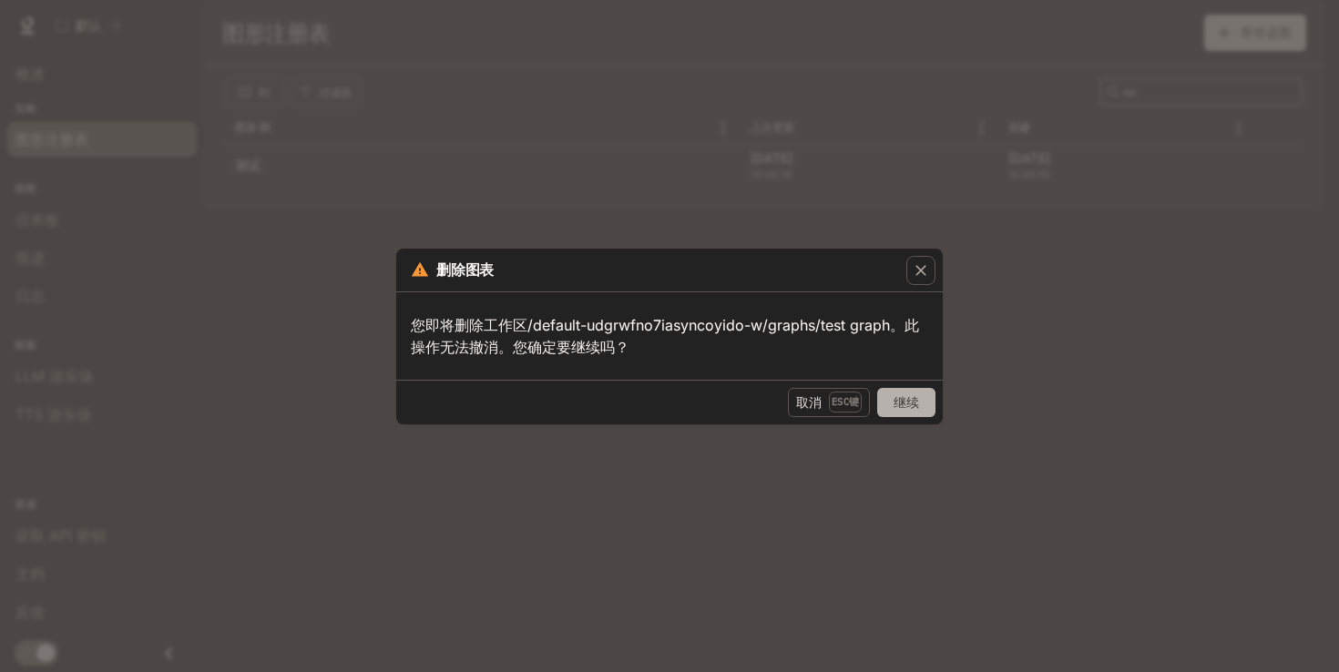
click at [897, 406] on font "继续" at bounding box center [907, 402] width 26 height 15
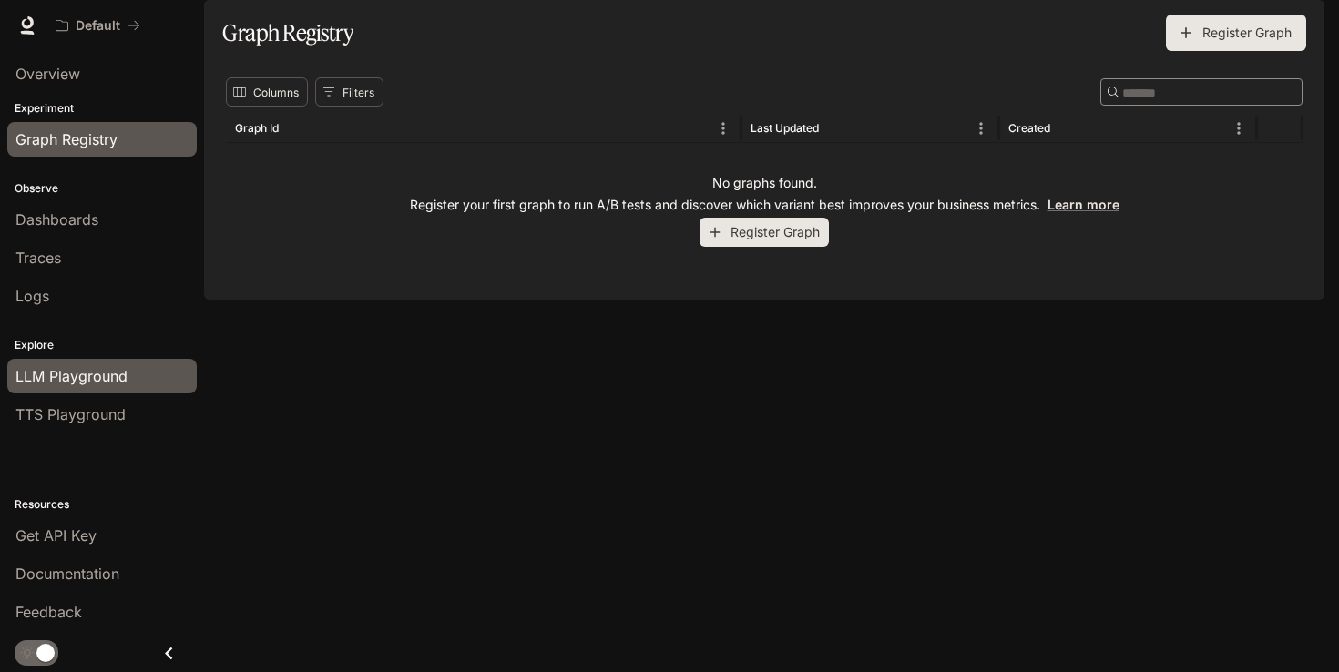
click at [72, 382] on span "LLM Playground" at bounding box center [71, 376] width 112 height 22
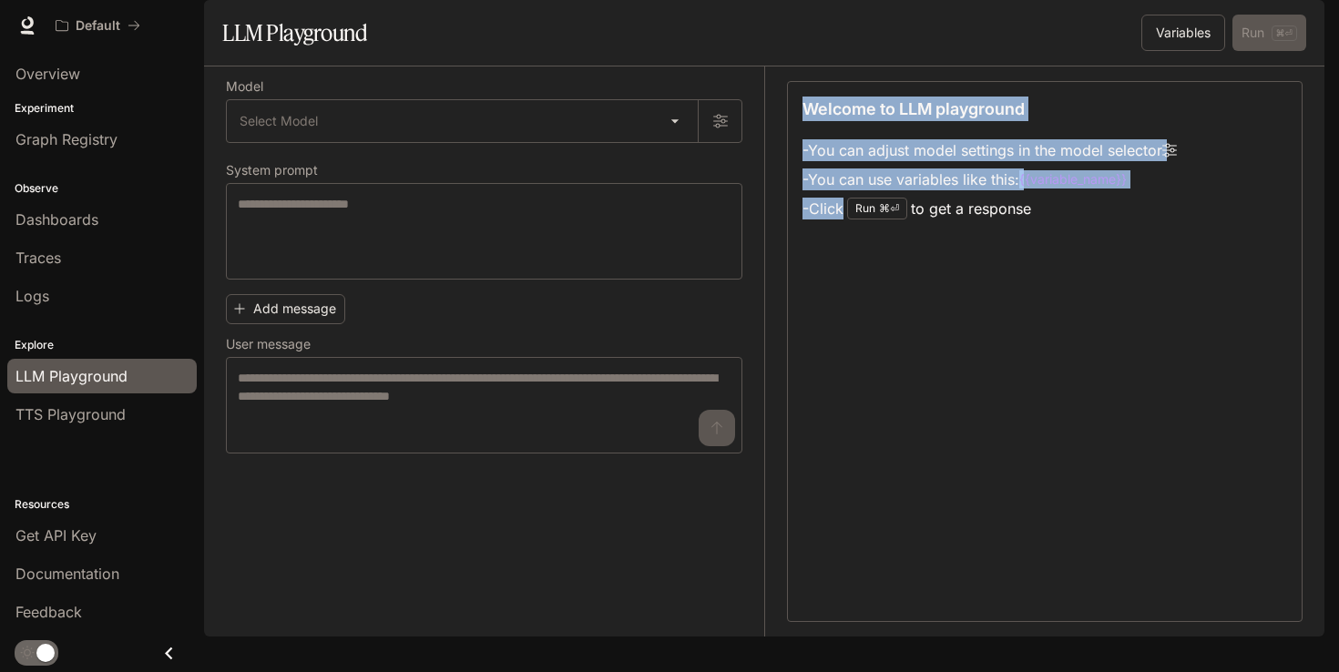
drag, startPoint x: 1057, startPoint y: 261, endPoint x: 777, endPoint y: 150, distance: 301.0
click at [773, 149] on div "Welcome to LLM playground - You can adjust model settings in the model selector…" at bounding box center [1033, 352] width 538 height 570
click at [788, 154] on div "Welcome to LLM playground - You can adjust model settings in the model selector…" at bounding box center [1045, 351] width 516 height 541
drag, startPoint x: 802, startPoint y: 154, endPoint x: 1037, endPoint y: 264, distance: 259.6
click at [1037, 264] on div "Welcome to LLM playground - You can adjust model settings in the model selector…" at bounding box center [1045, 351] width 516 height 541
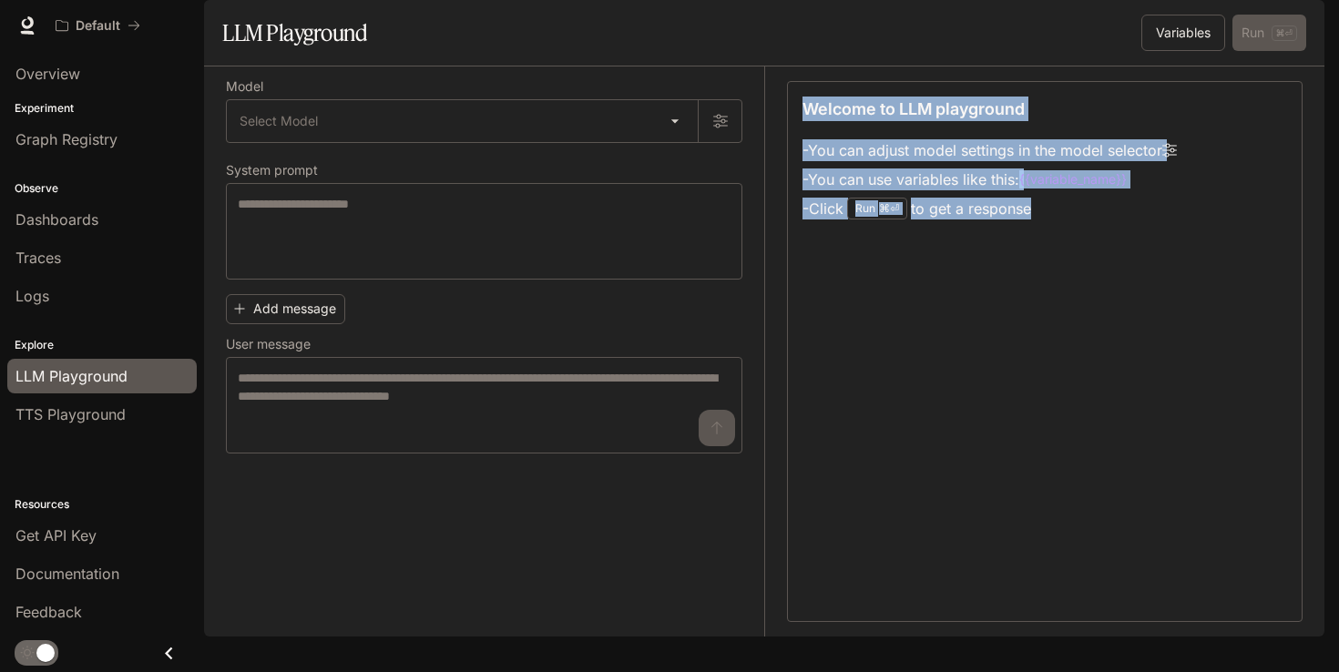
copy div "Welcome to LLM playground - You can adjust model settings in the model selector…"
